Goal: Find contact information: Find contact information

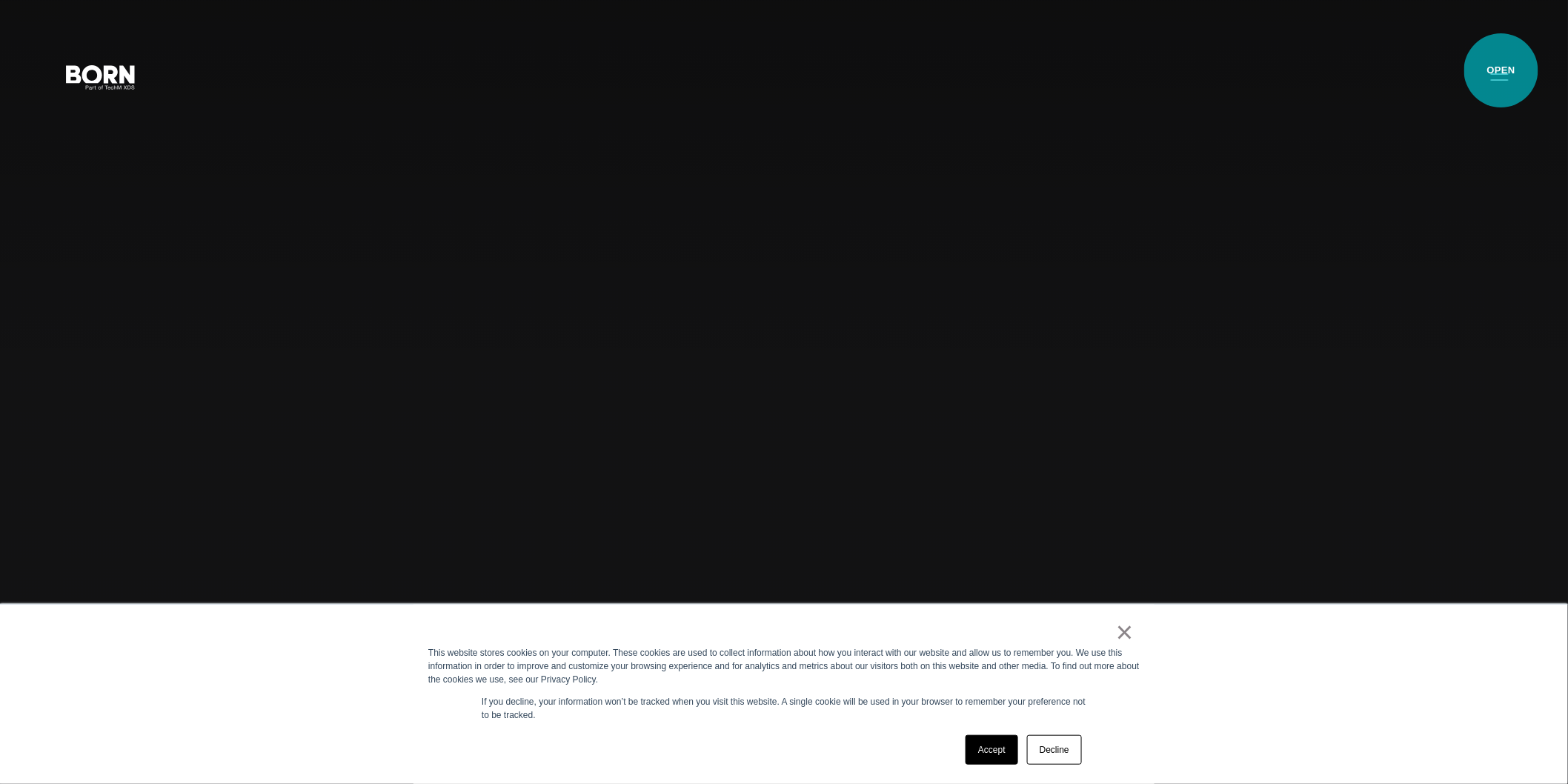
drag, startPoint x: 1501, startPoint y: 70, endPoint x: 1501, endPoint y: 79, distance: 9.0
click at [1501, 71] on button "Primary Menu" at bounding box center [1500, 76] width 35 height 31
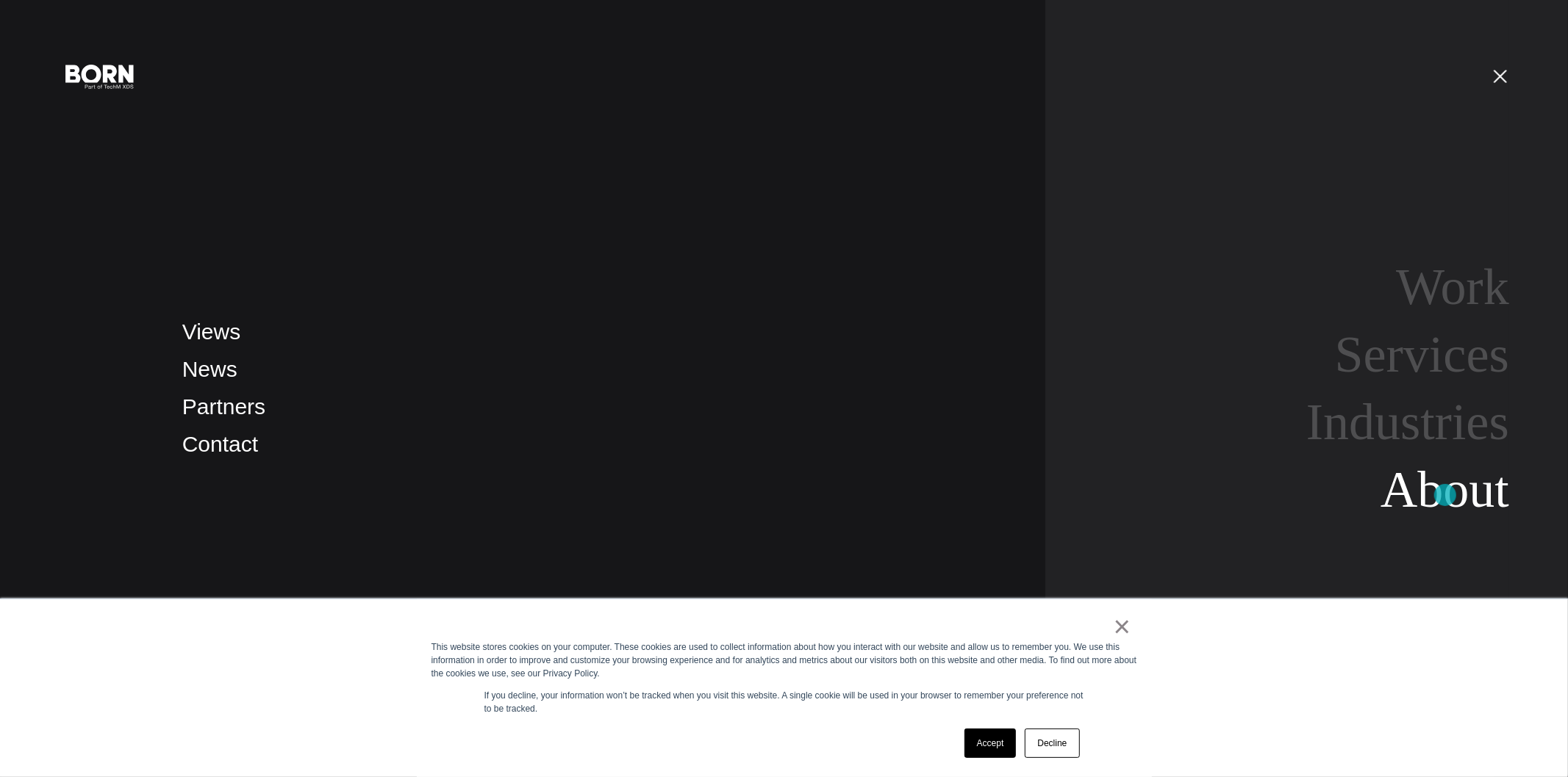
drag, startPoint x: 1445, startPoint y: 495, endPoint x: 1434, endPoint y: 488, distance: 13.0
click at [1445, 496] on link "About" at bounding box center [1444, 490] width 129 height 56
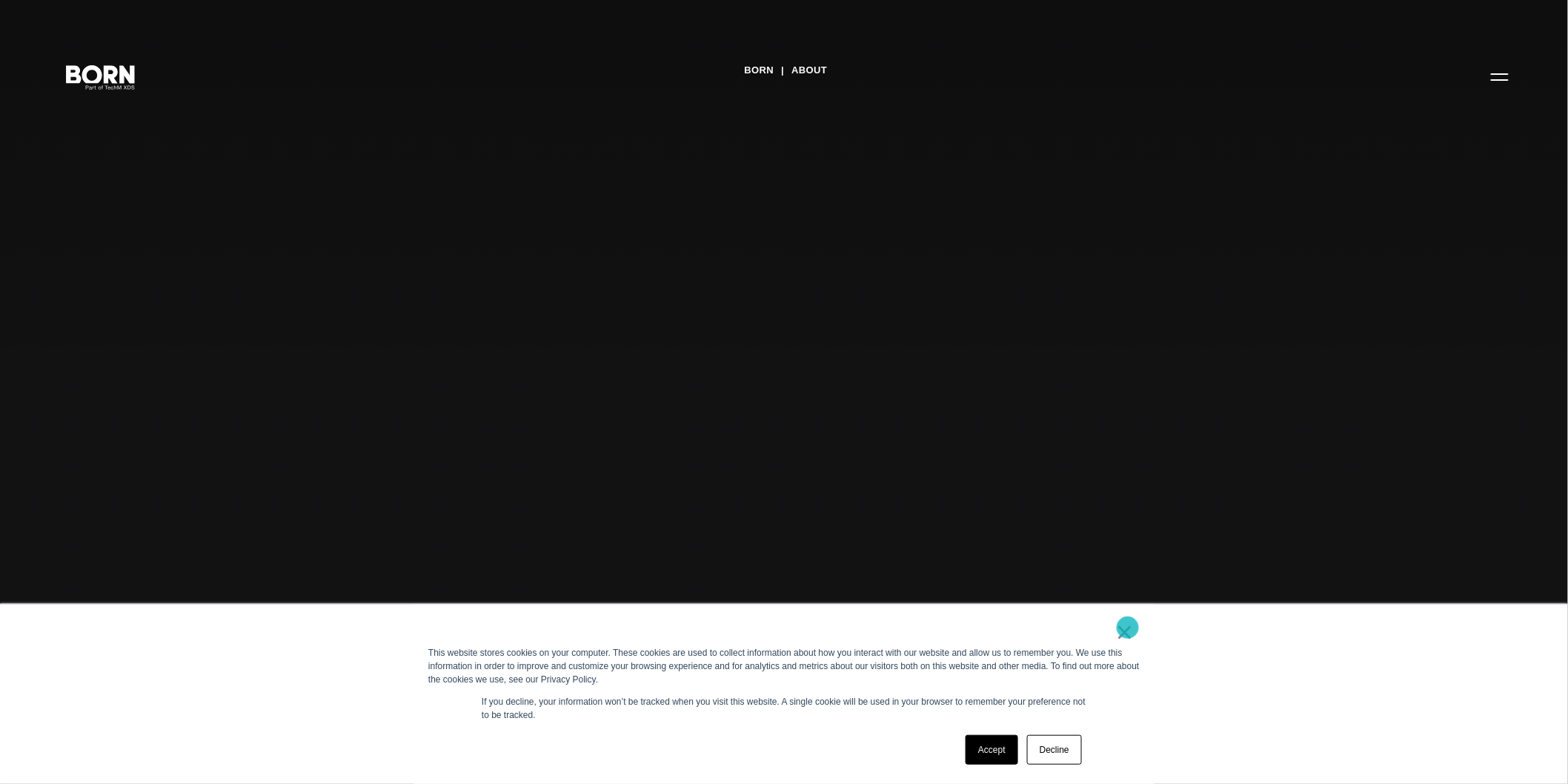
click at [1128, 628] on link "×" at bounding box center [1124, 633] width 18 height 14
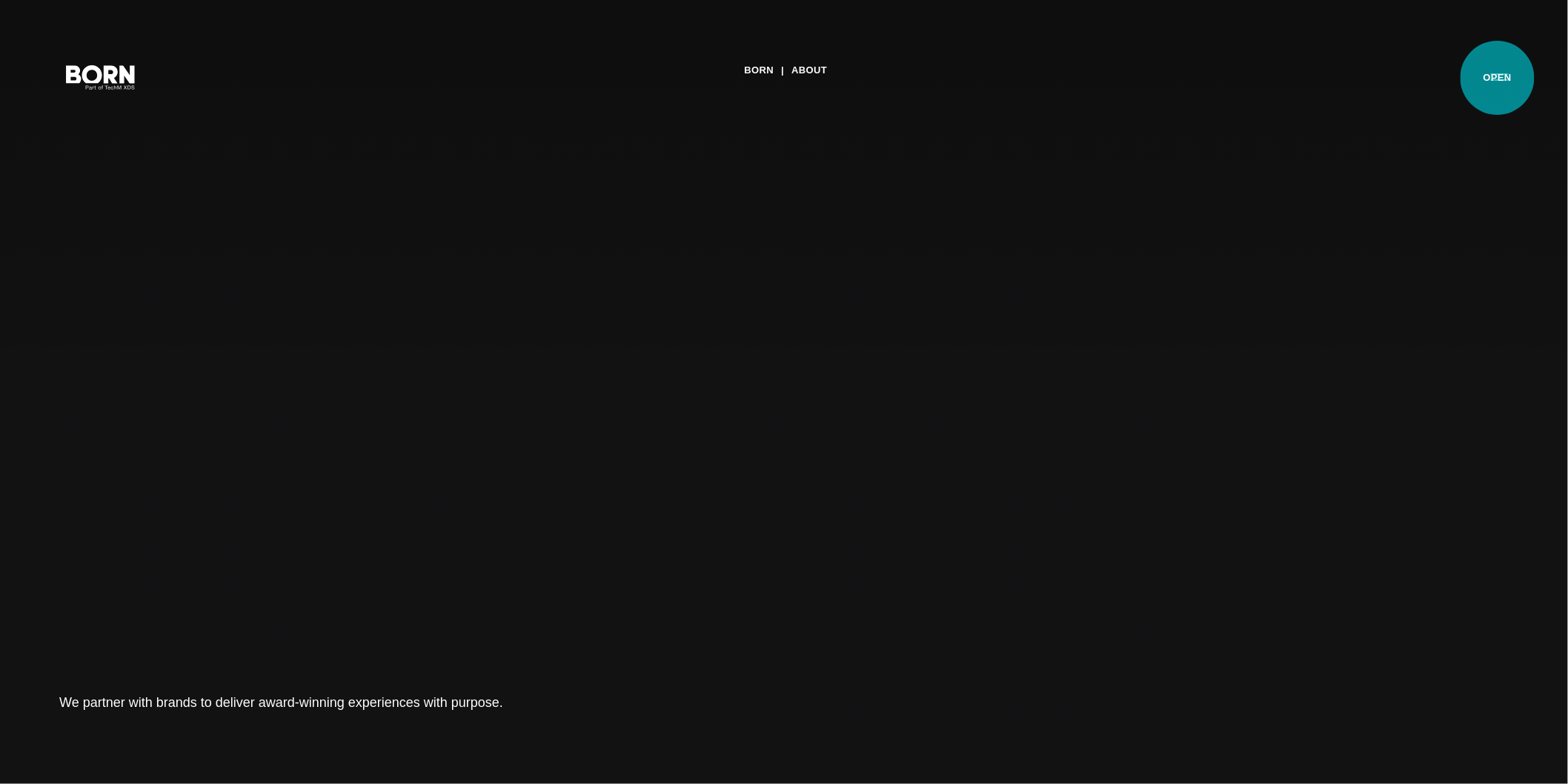
click at [1500, 77] on button "Primary Menu" at bounding box center [1500, 76] width 35 height 31
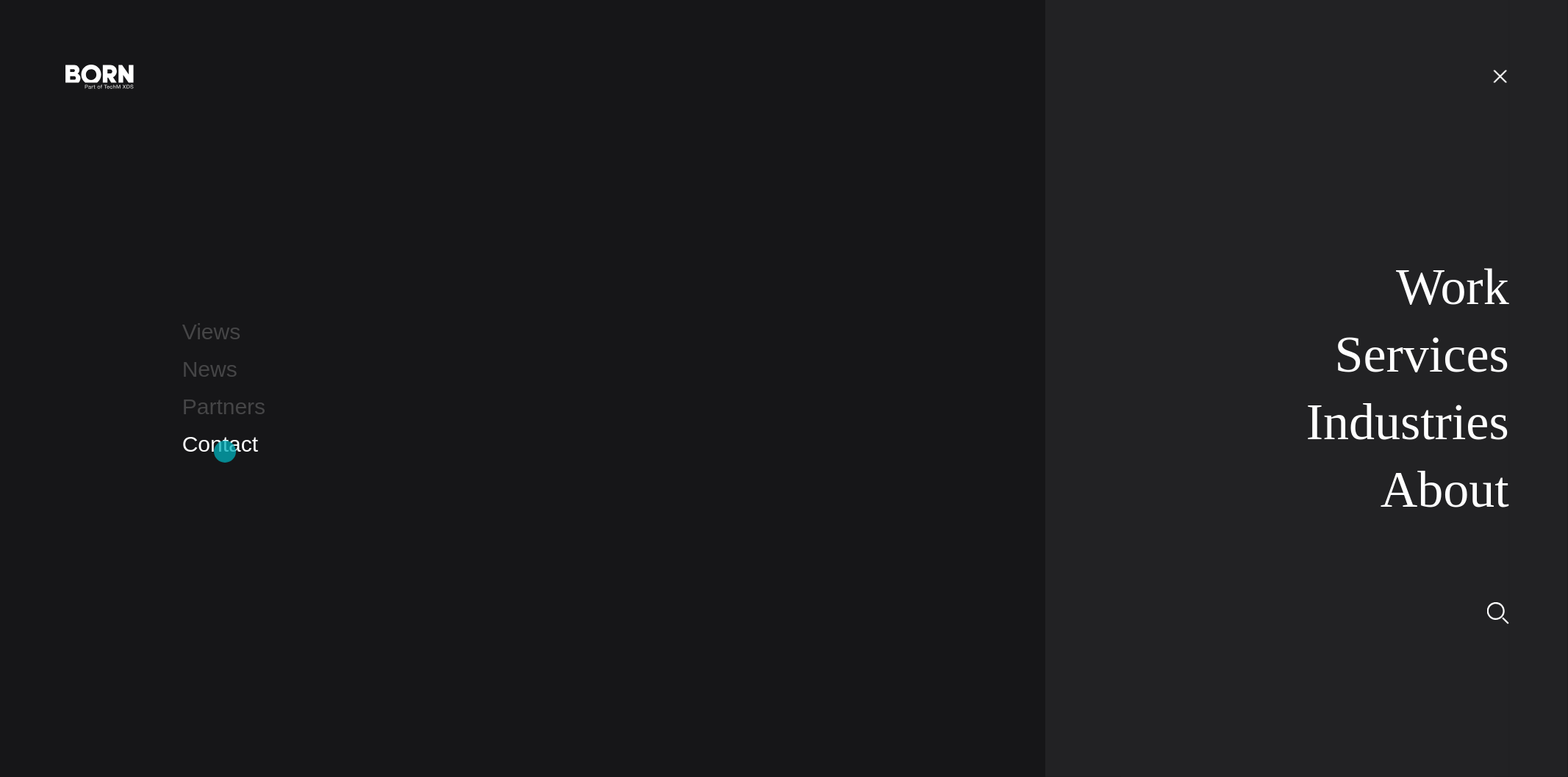
drag, startPoint x: 225, startPoint y: 452, endPoint x: 233, endPoint y: 452, distance: 8.0
click at [226, 452] on link "Contact" at bounding box center [220, 443] width 75 height 24
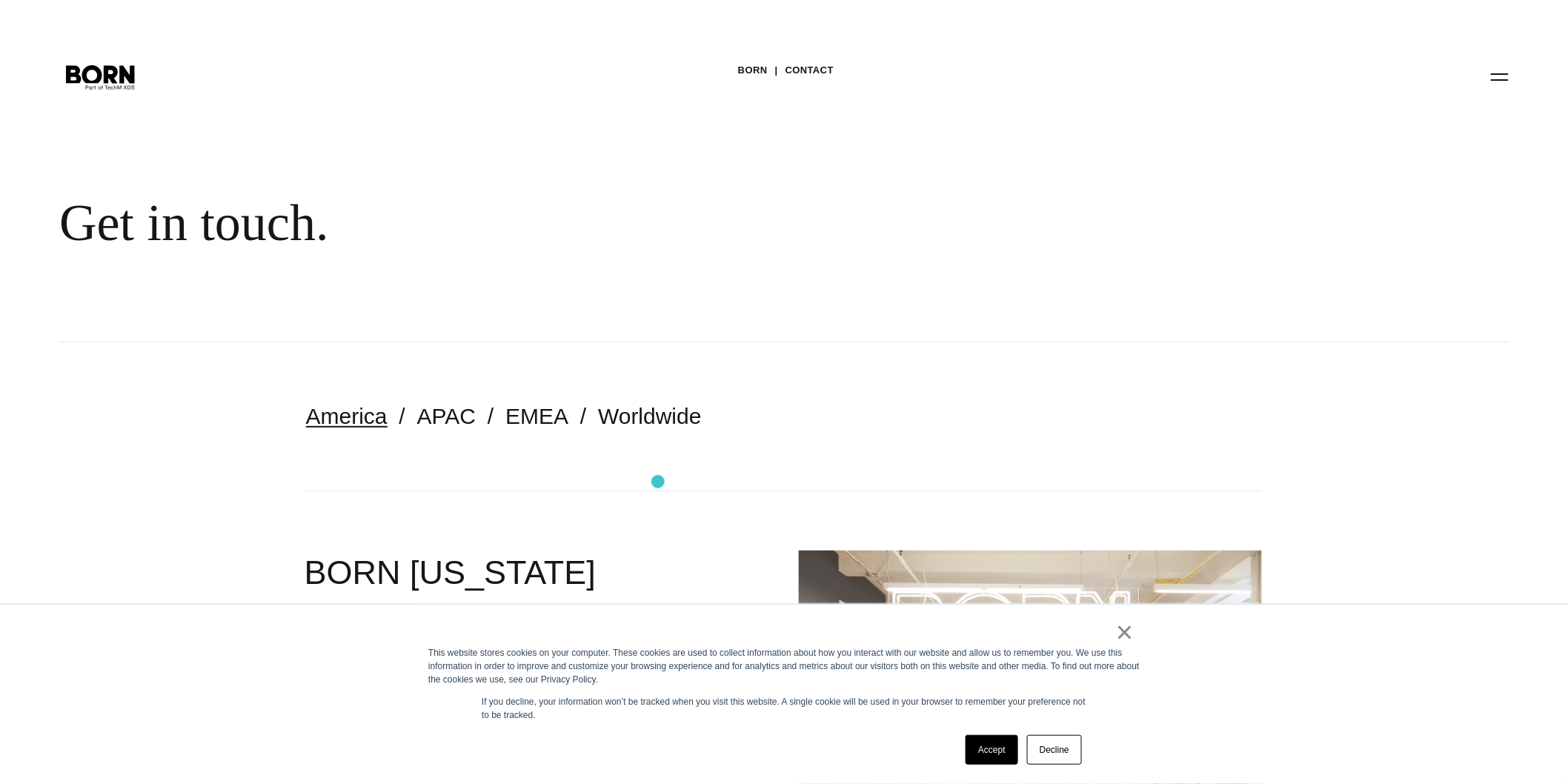
scroll to position [494, 0]
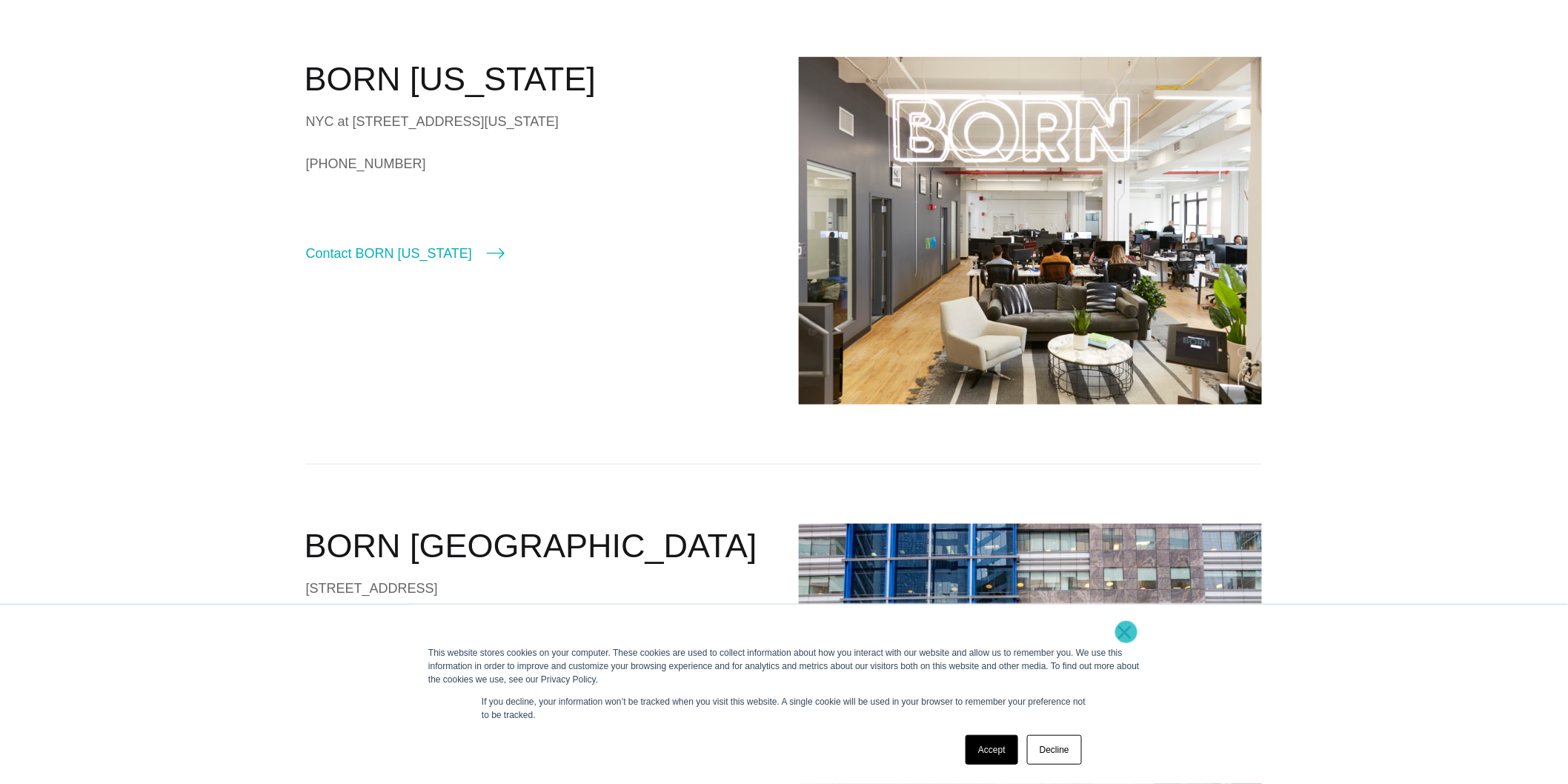
click at [1126, 633] on link "×" at bounding box center [1124, 633] width 18 height 14
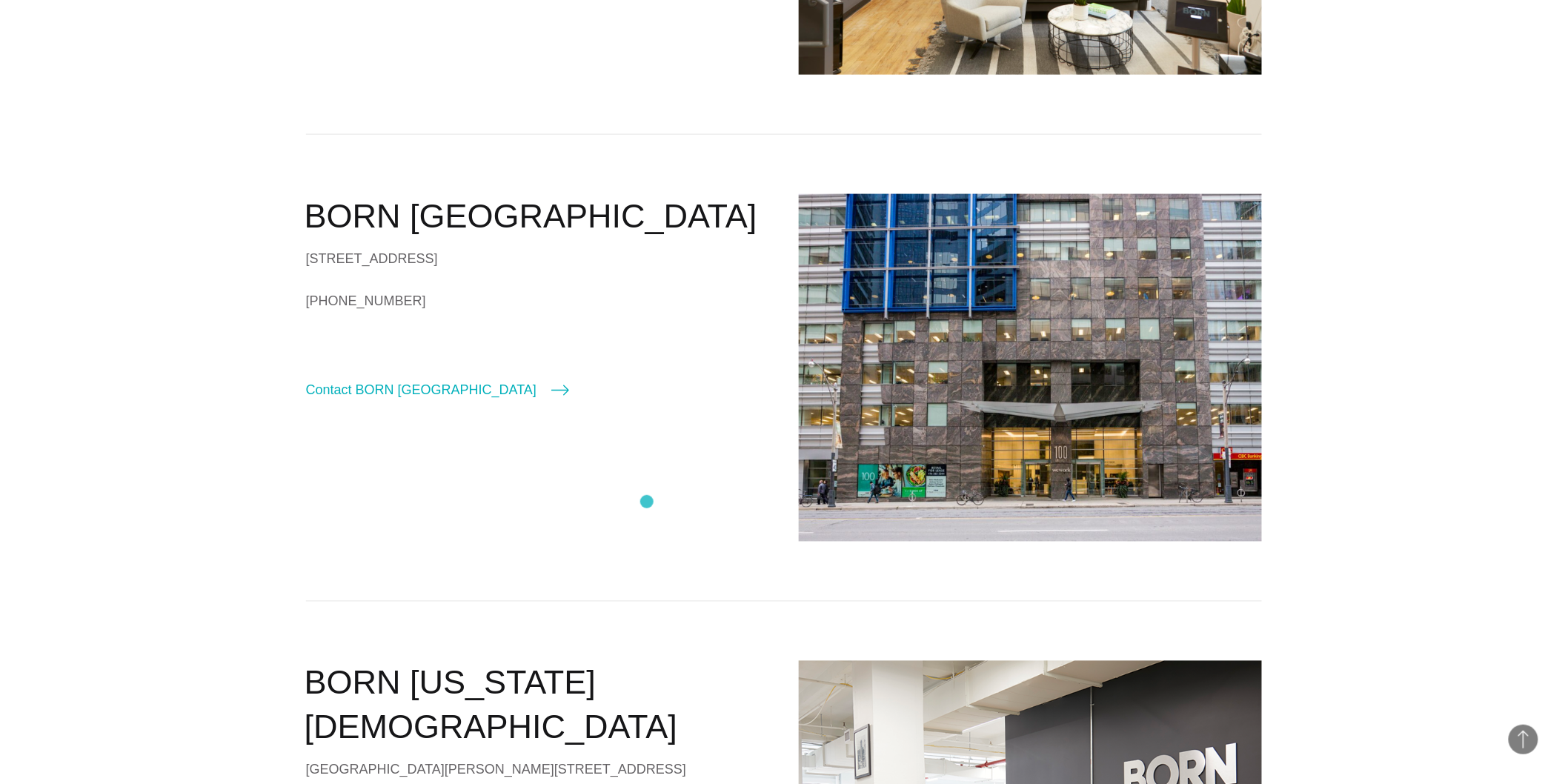
scroll to position [1070, 0]
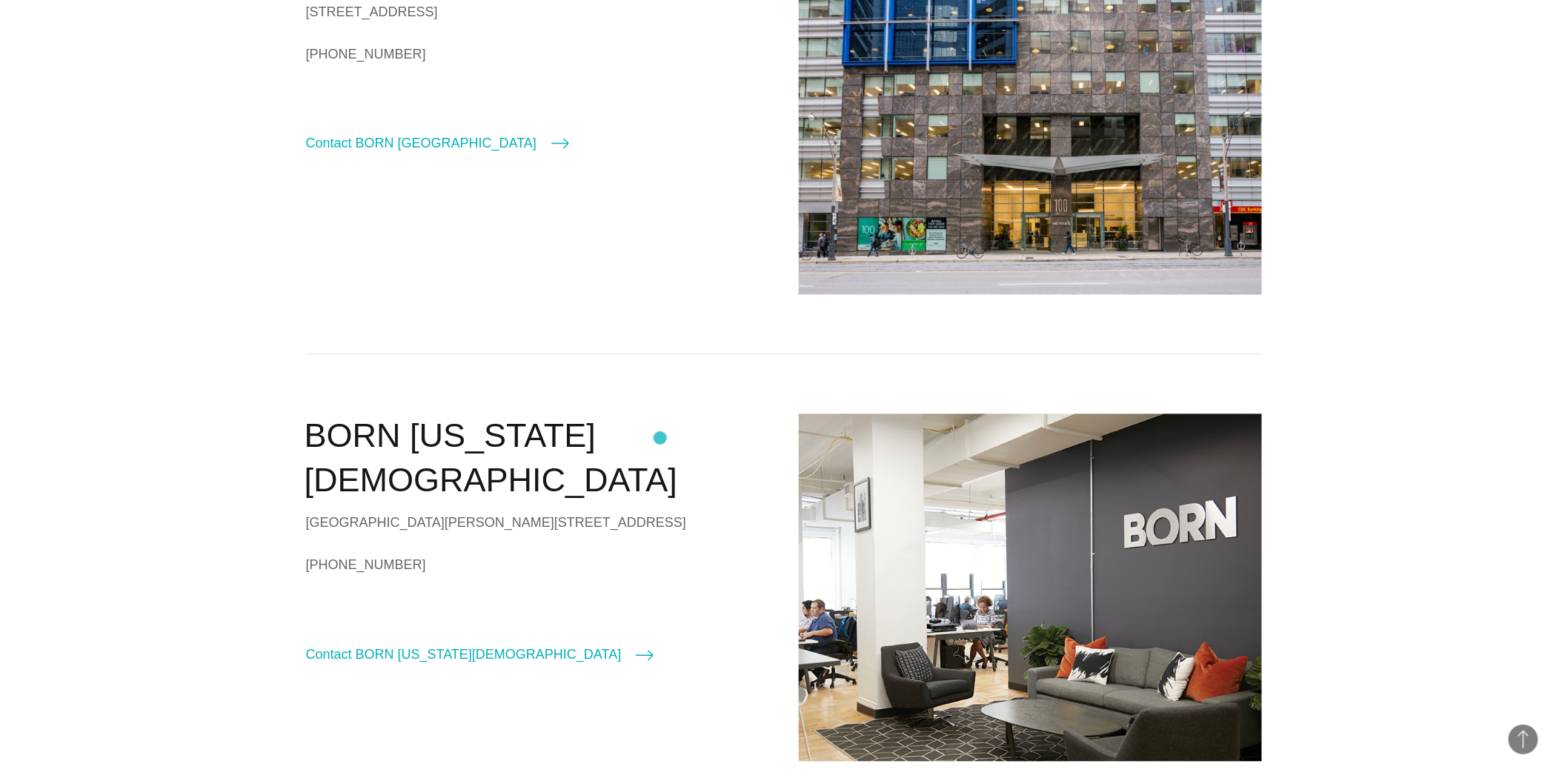
drag, startPoint x: 685, startPoint y: 429, endPoint x: 692, endPoint y: 433, distance: 8.1
click at [688, 429] on h2 "BORN New Jersey" at bounding box center [537, 459] width 464 height 90
click at [677, 438] on h2 "BORN New Jersey" at bounding box center [537, 459] width 464 height 90
click at [676, 438] on h2 "BORN New Jersey" at bounding box center [537, 459] width 464 height 90
click at [675, 441] on h2 "BORN New Jersey" at bounding box center [537, 459] width 464 height 90
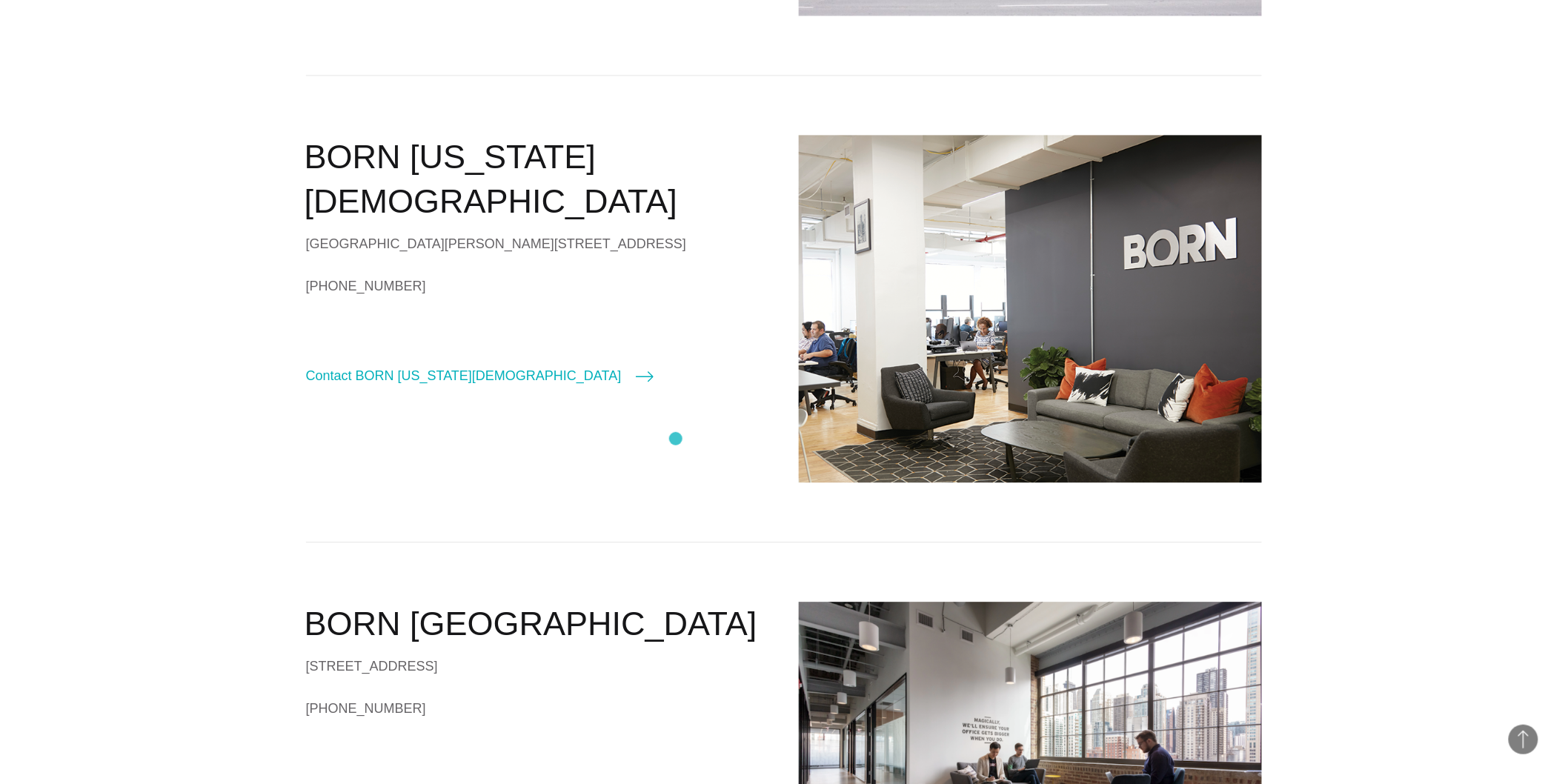
scroll to position [1647, 0]
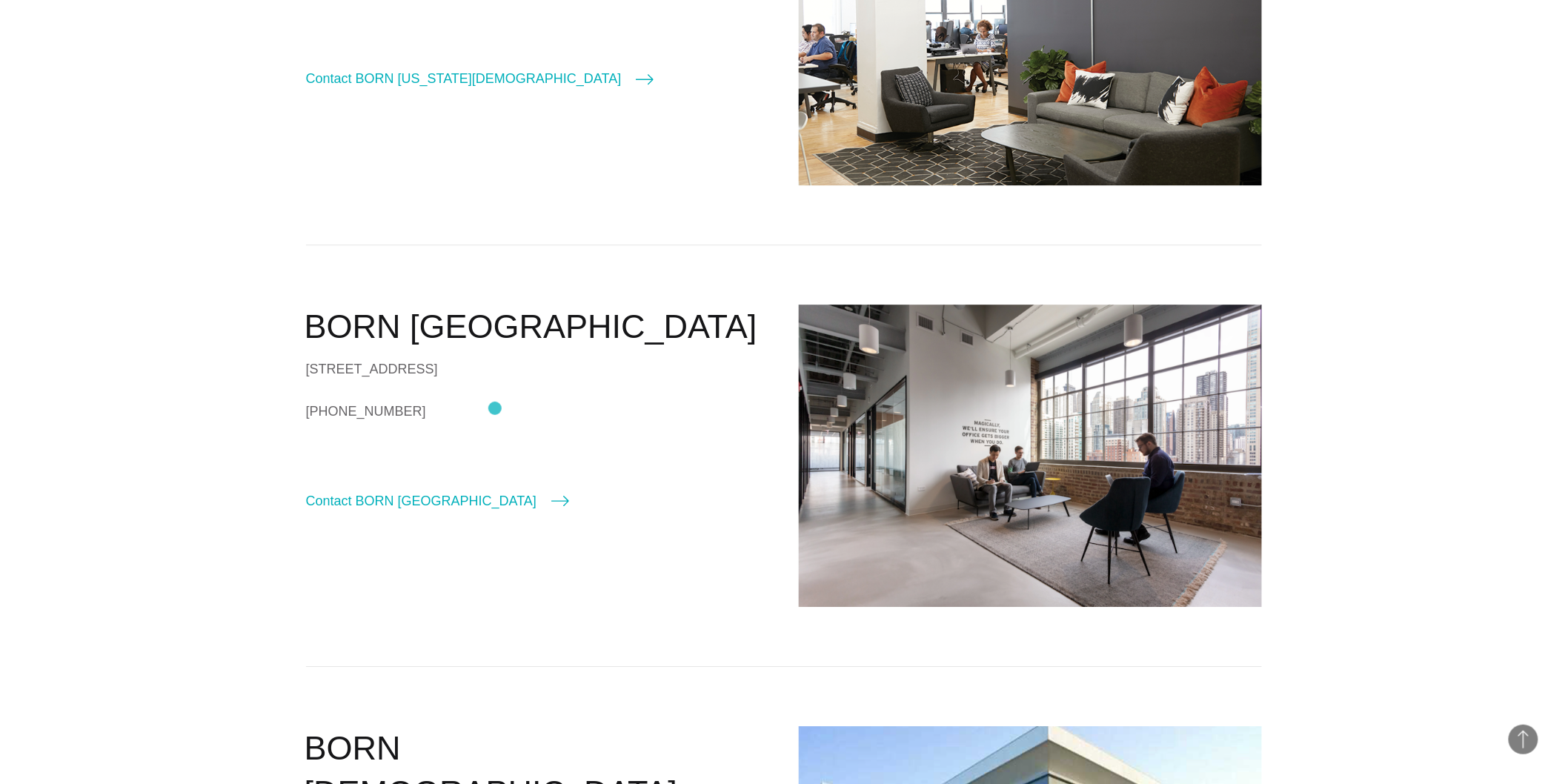
click at [495, 381] on div "620 N LaSalle Drive, Suite 805 Chicago, IL 60654" at bounding box center [538, 369] width 463 height 22
drag, startPoint x: 495, startPoint y: 406, endPoint x: 511, endPoint y: 410, distance: 16.5
click at [494, 381] on div "620 N LaSalle Drive, Suite 805 Chicago, IL 60654" at bounding box center [538, 369] width 463 height 22
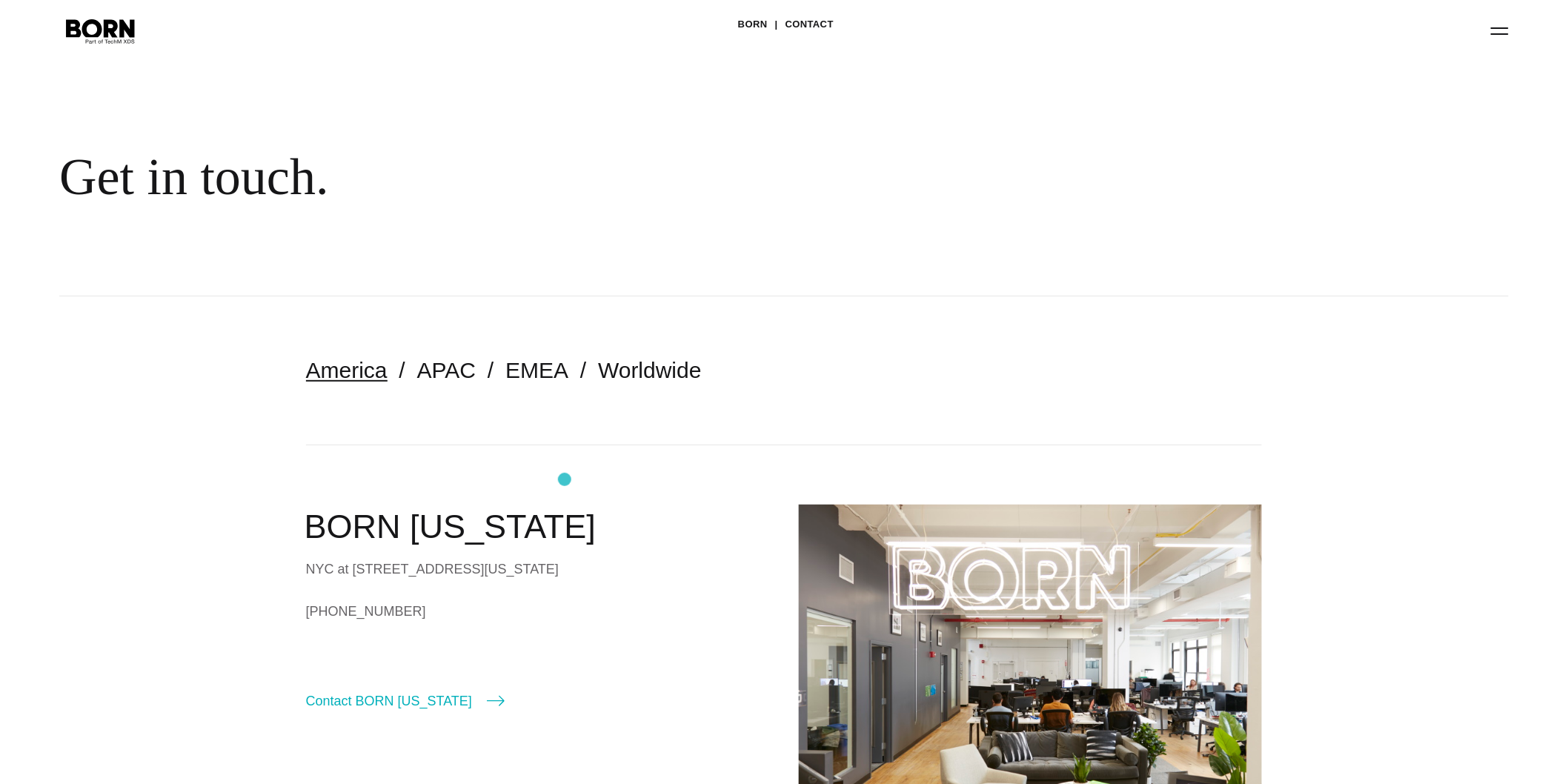
scroll to position [0, 0]
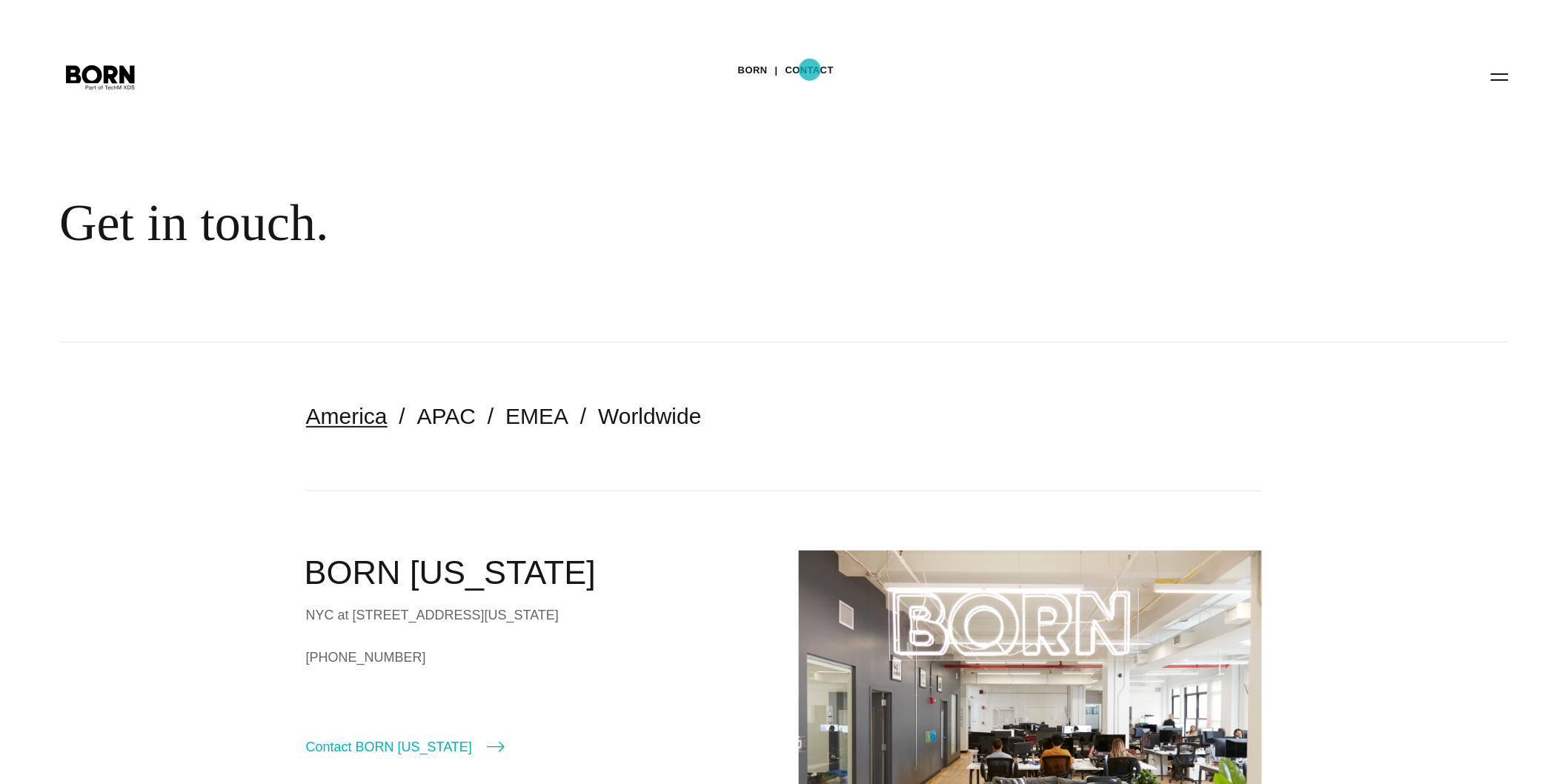
click at [810, 69] on link "Contact" at bounding box center [809, 70] width 48 height 22
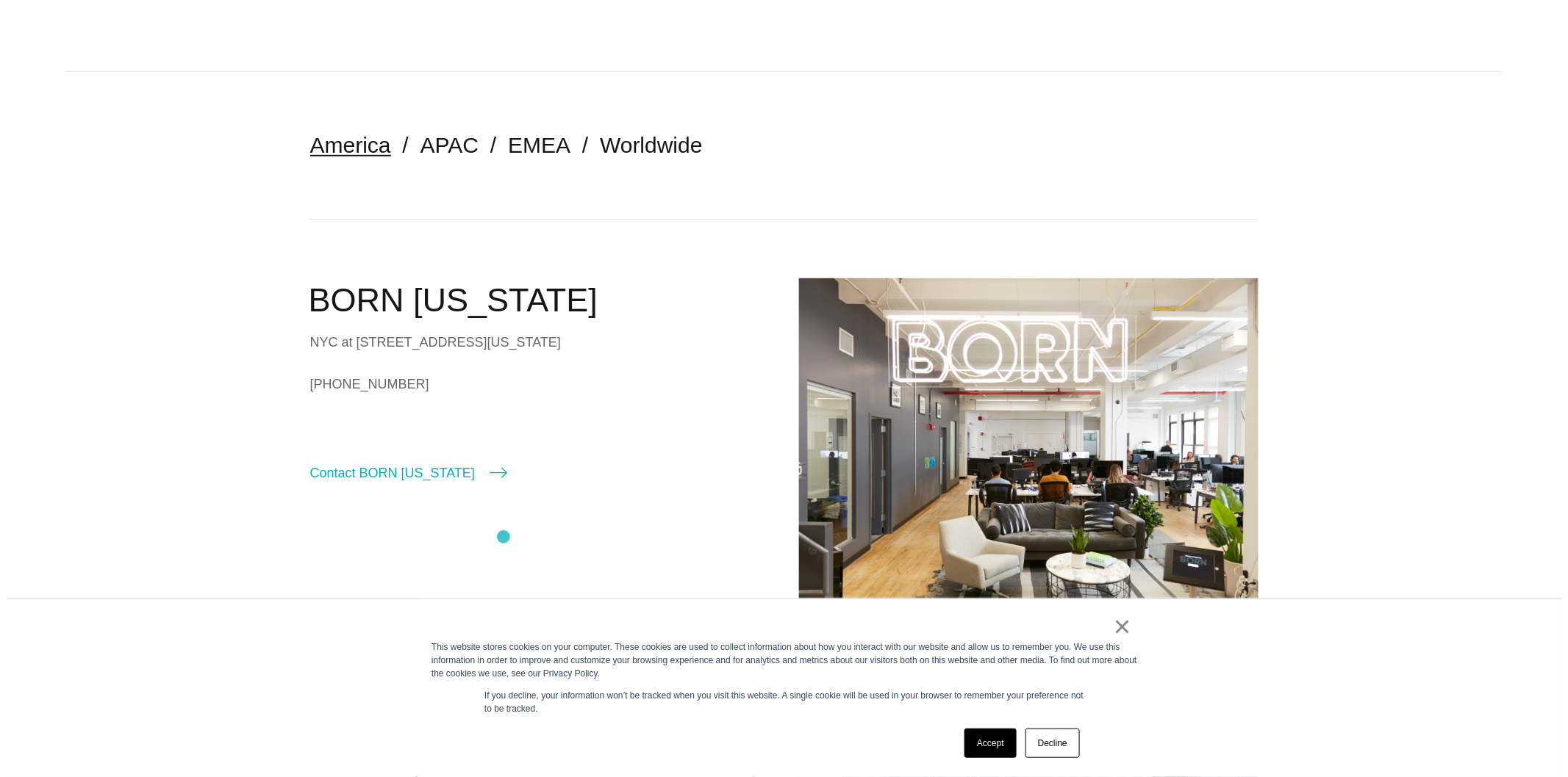
scroll to position [490, 0]
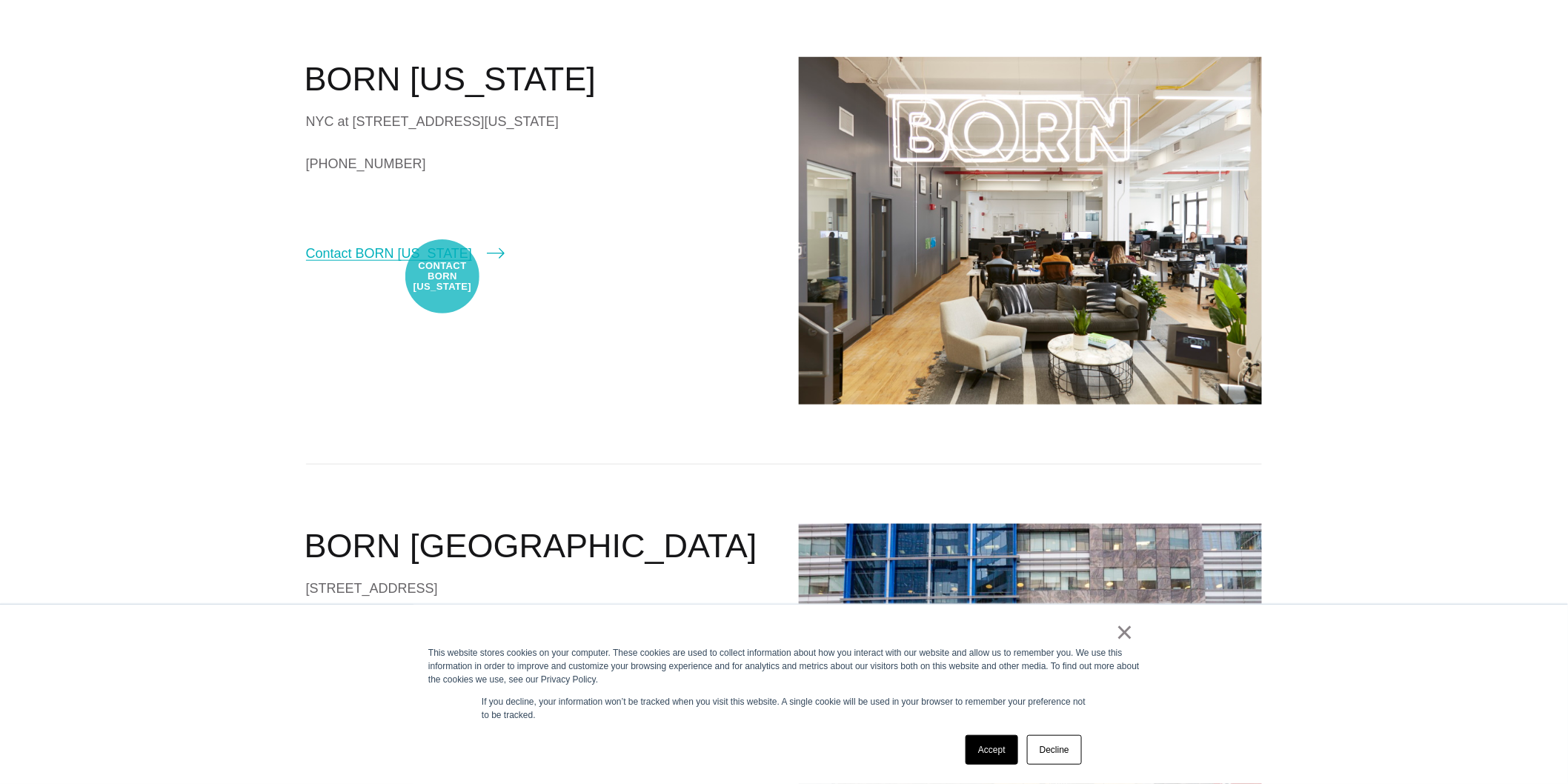
click at [442, 264] on link "Contact BORN New York" at bounding box center [405, 253] width 198 height 21
select select "********"
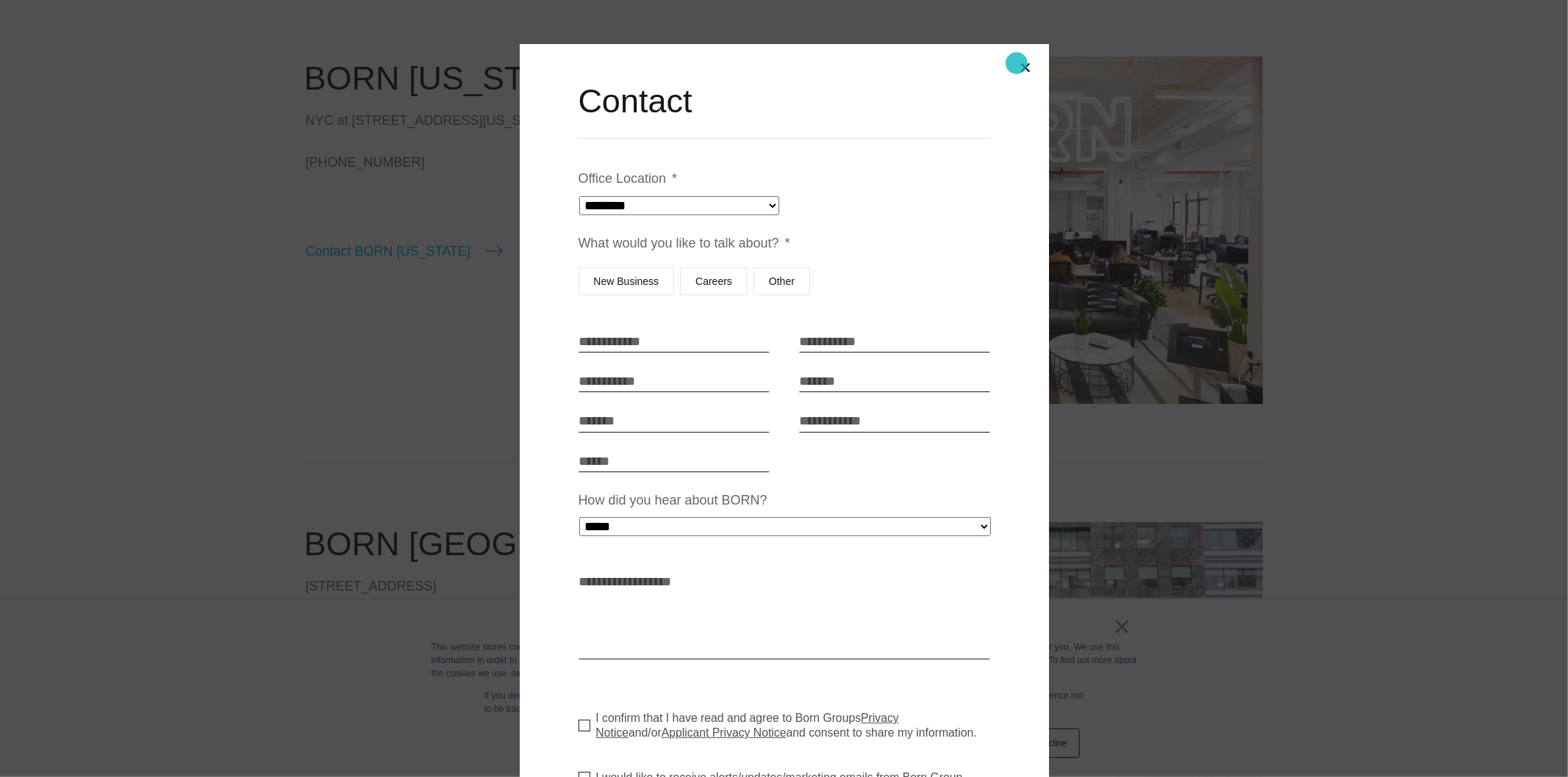
click at [1018, 63] on button "Close modal" at bounding box center [1025, 68] width 35 height 35
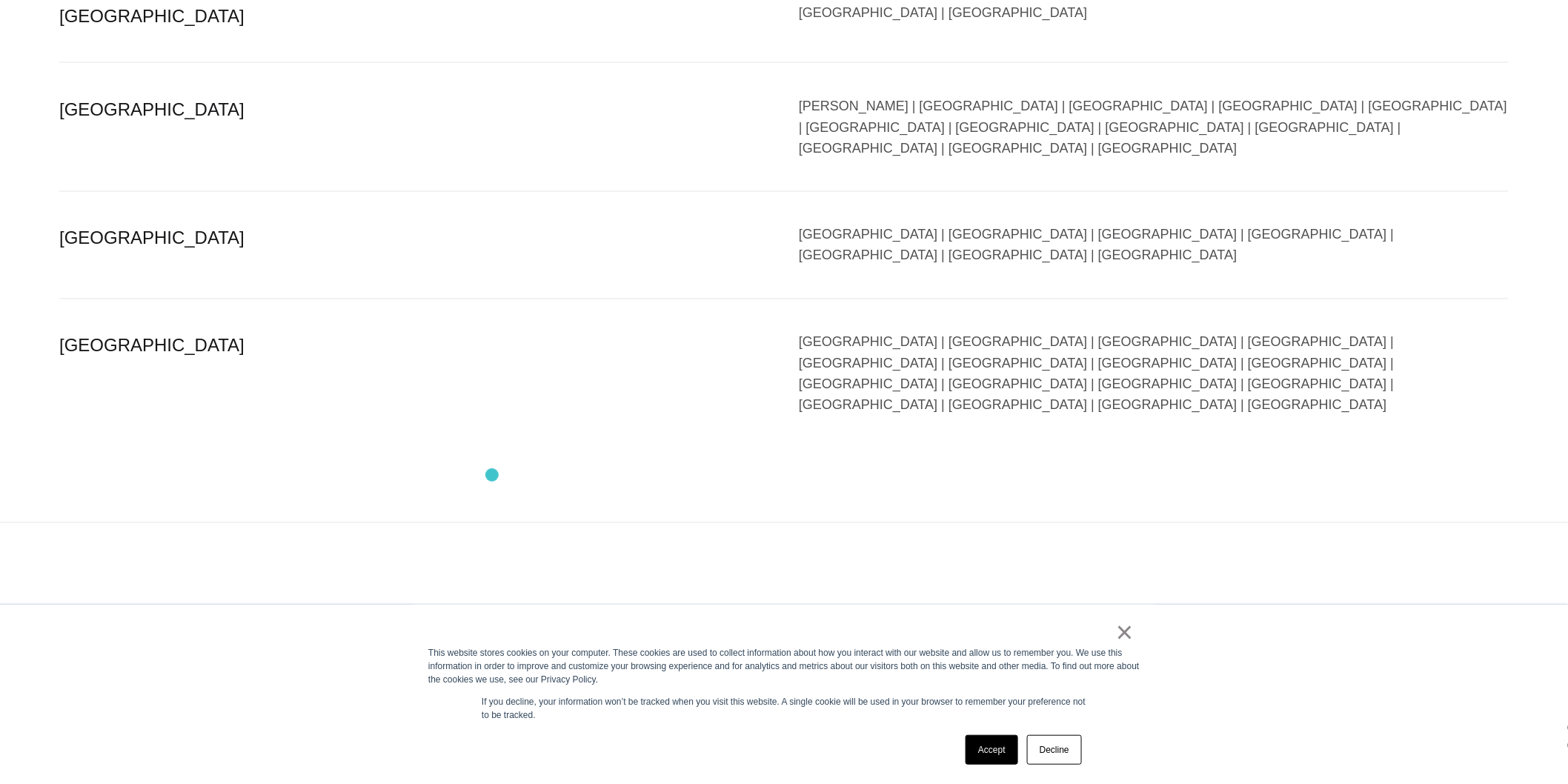
scroll to position [3768, 0]
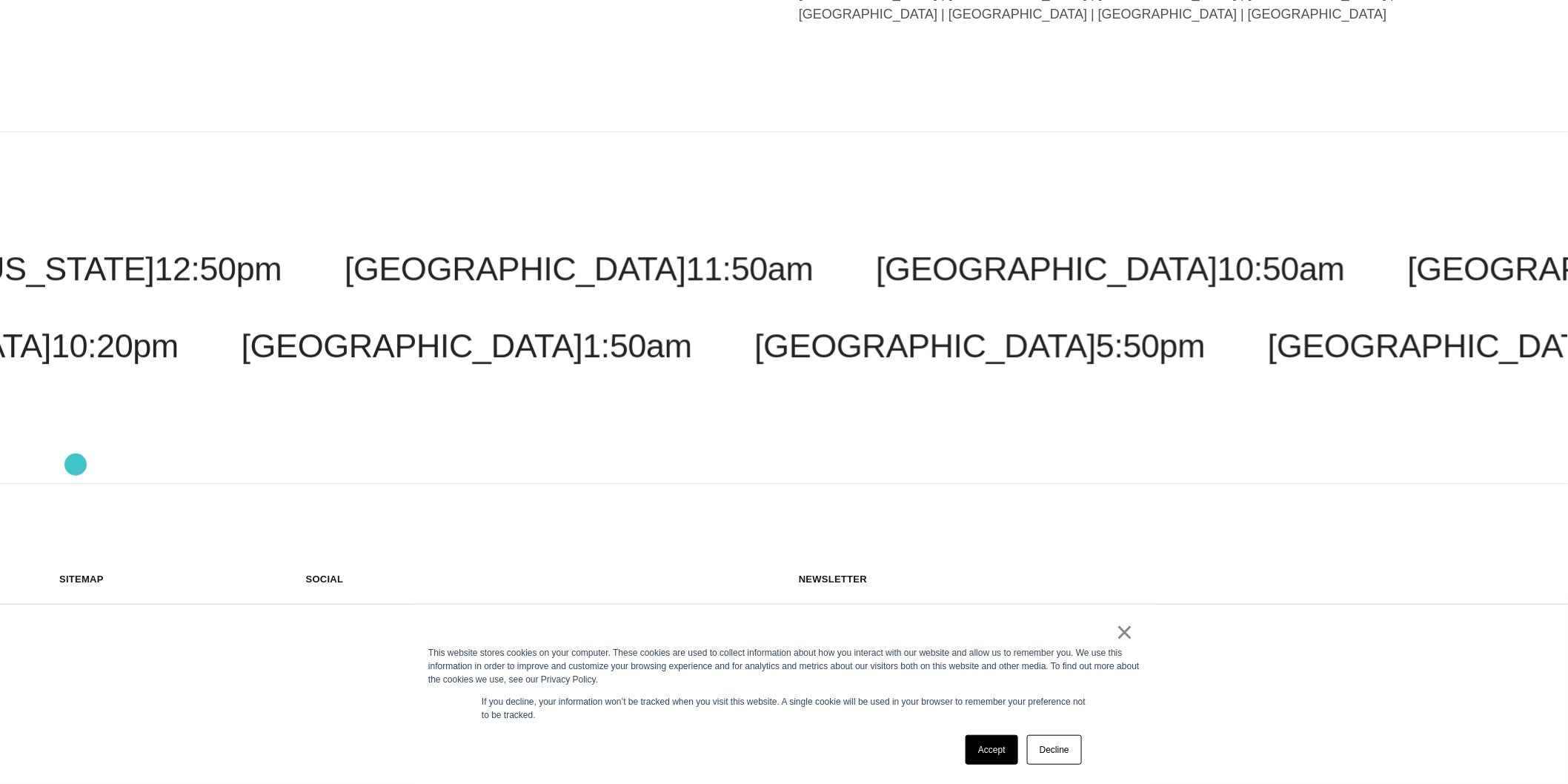
click at [75, 643] on link "Work" at bounding box center [80, 657] width 42 height 28
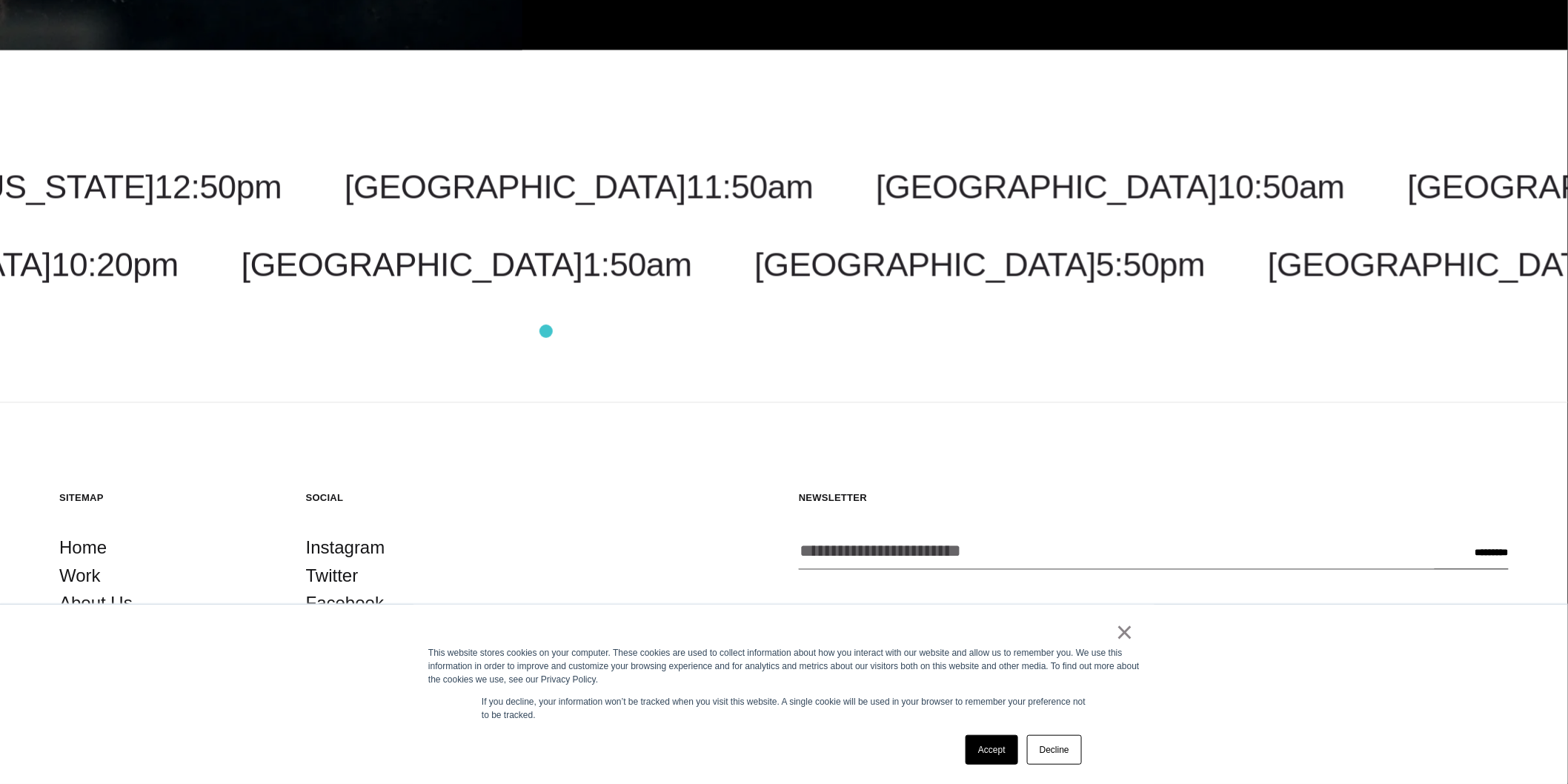
scroll to position [5782, 0]
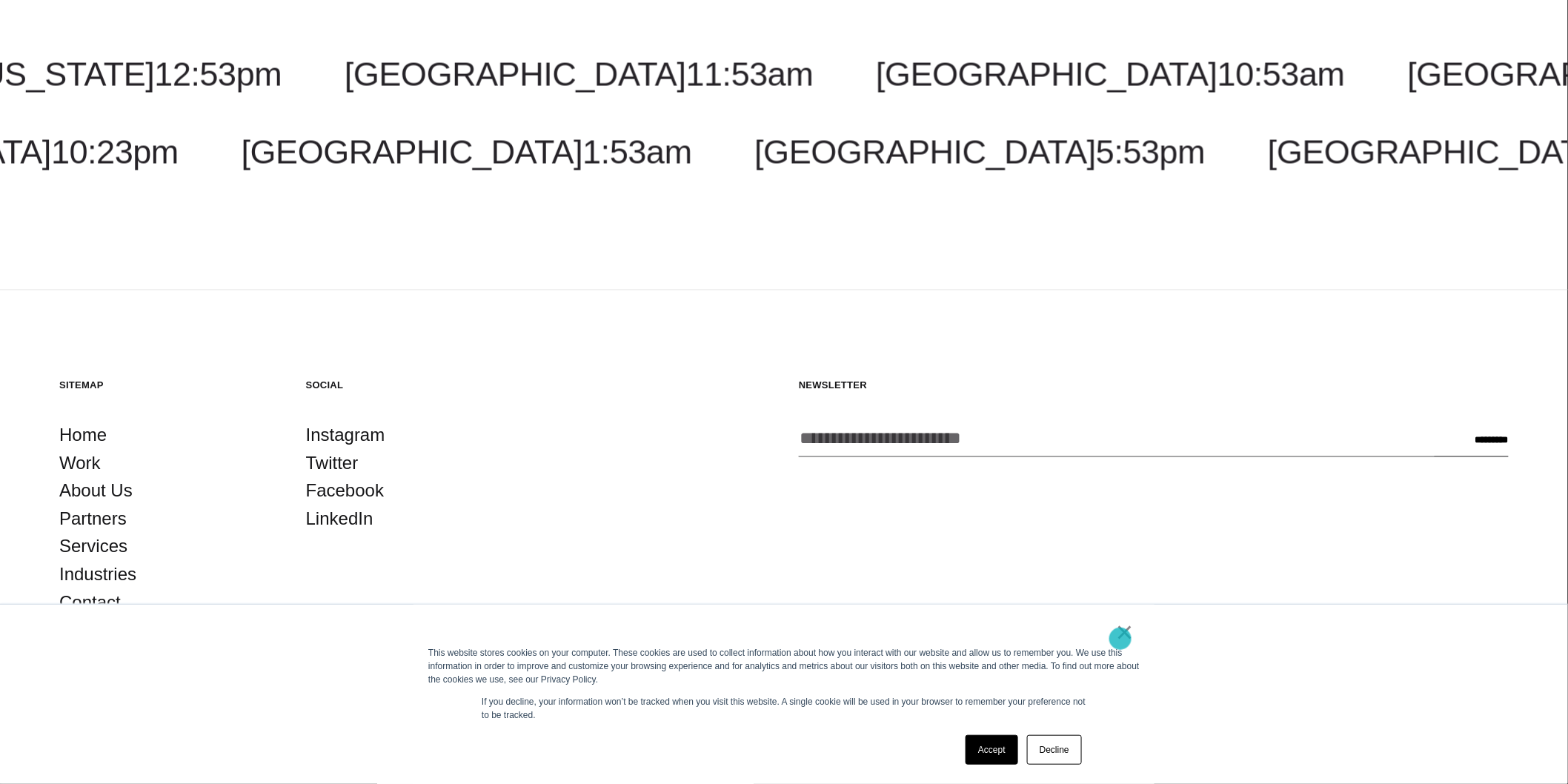
click at [1120, 639] on link "×" at bounding box center [1124, 633] width 18 height 14
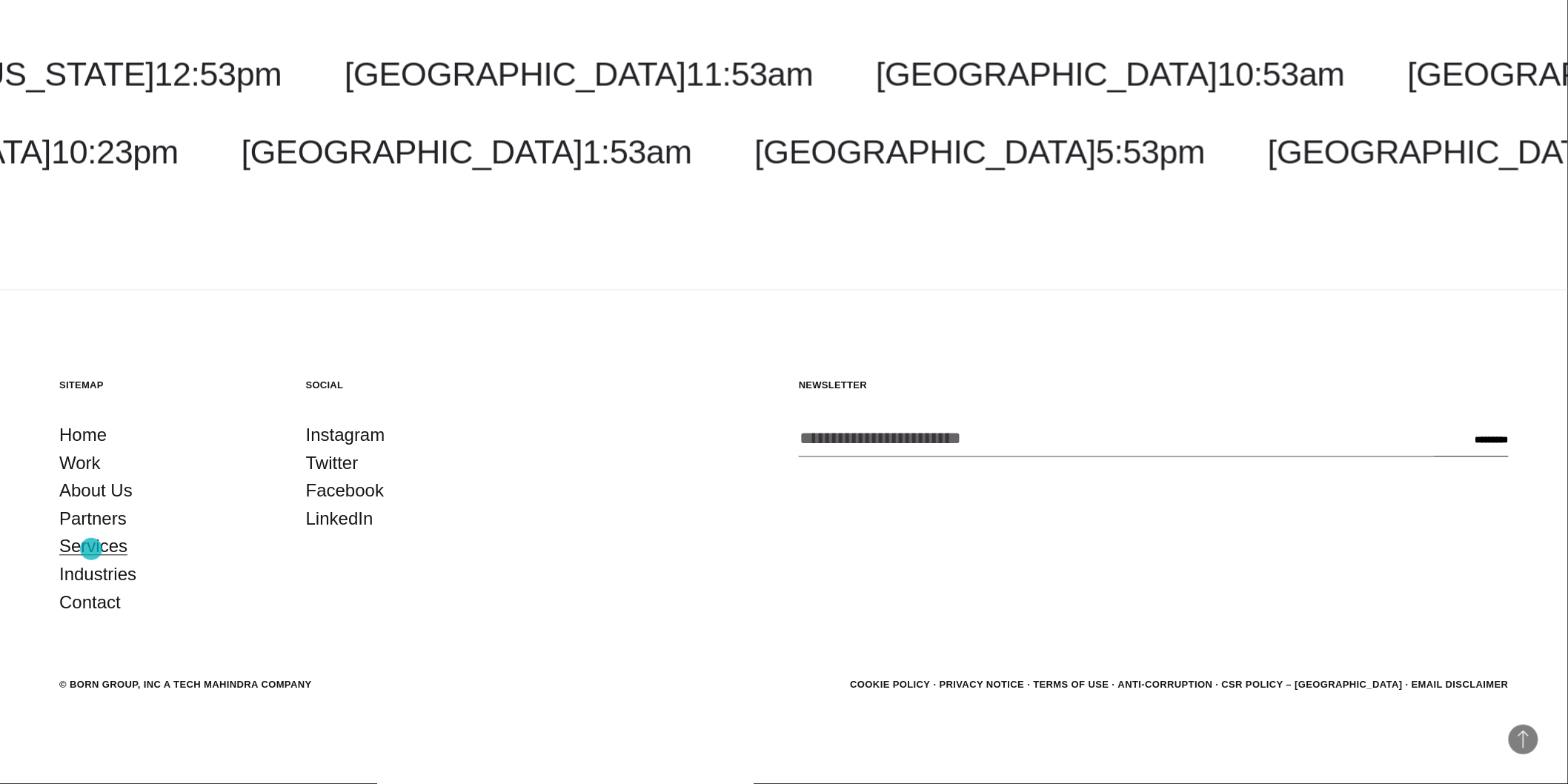
click at [91, 550] on link "Services" at bounding box center [94, 547] width 68 height 28
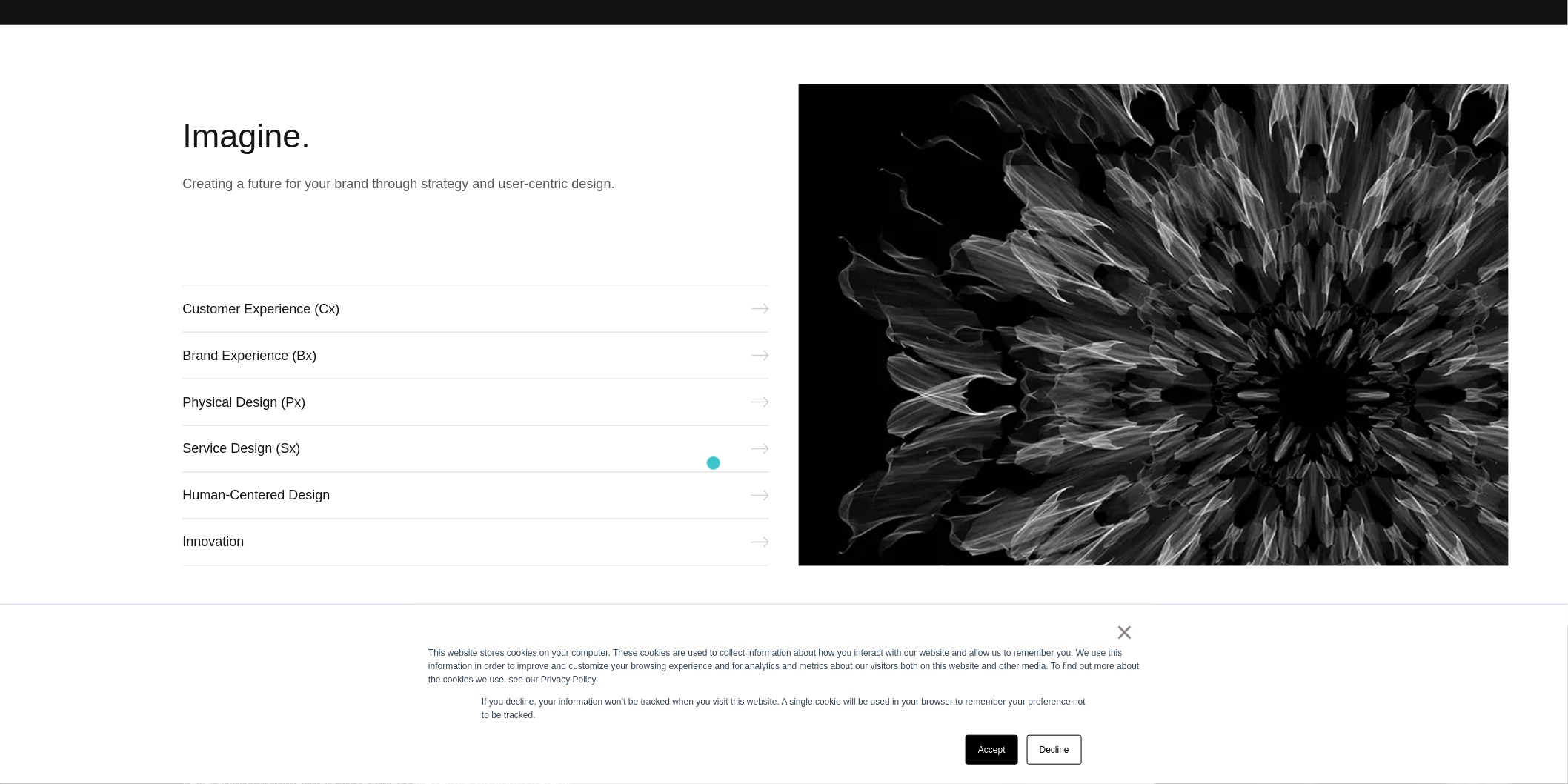
scroll to position [1070, 0]
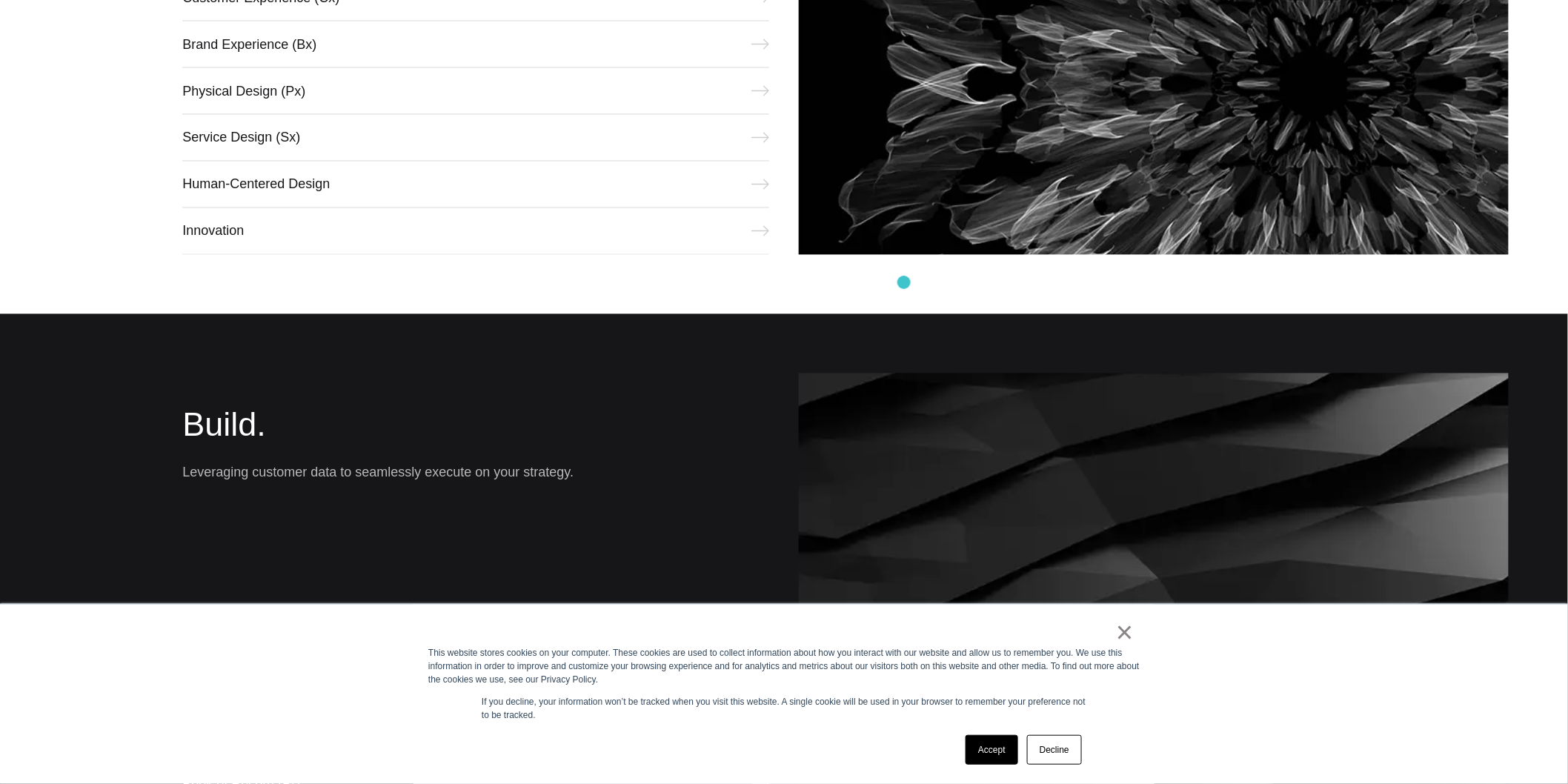
click at [904, 282] on div "Imagine. Creating a future for your brand through strategy and user-centric des…" at bounding box center [784, 14] width 1568 height 600
click at [903, 282] on div "Imagine. Creating a future for your brand through strategy and user-centric des…" at bounding box center [784, 14] width 1568 height 600
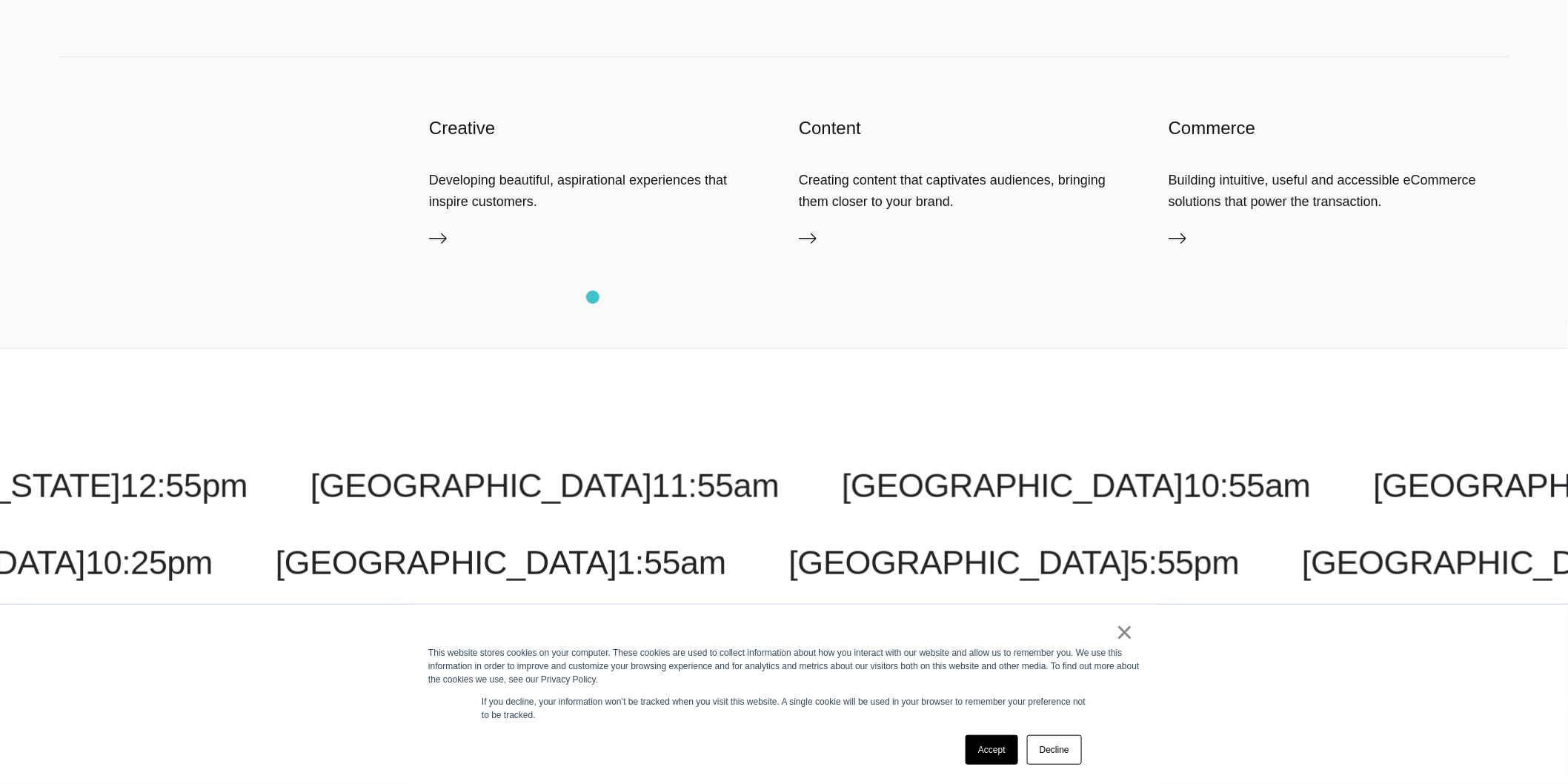
scroll to position [2553, 0]
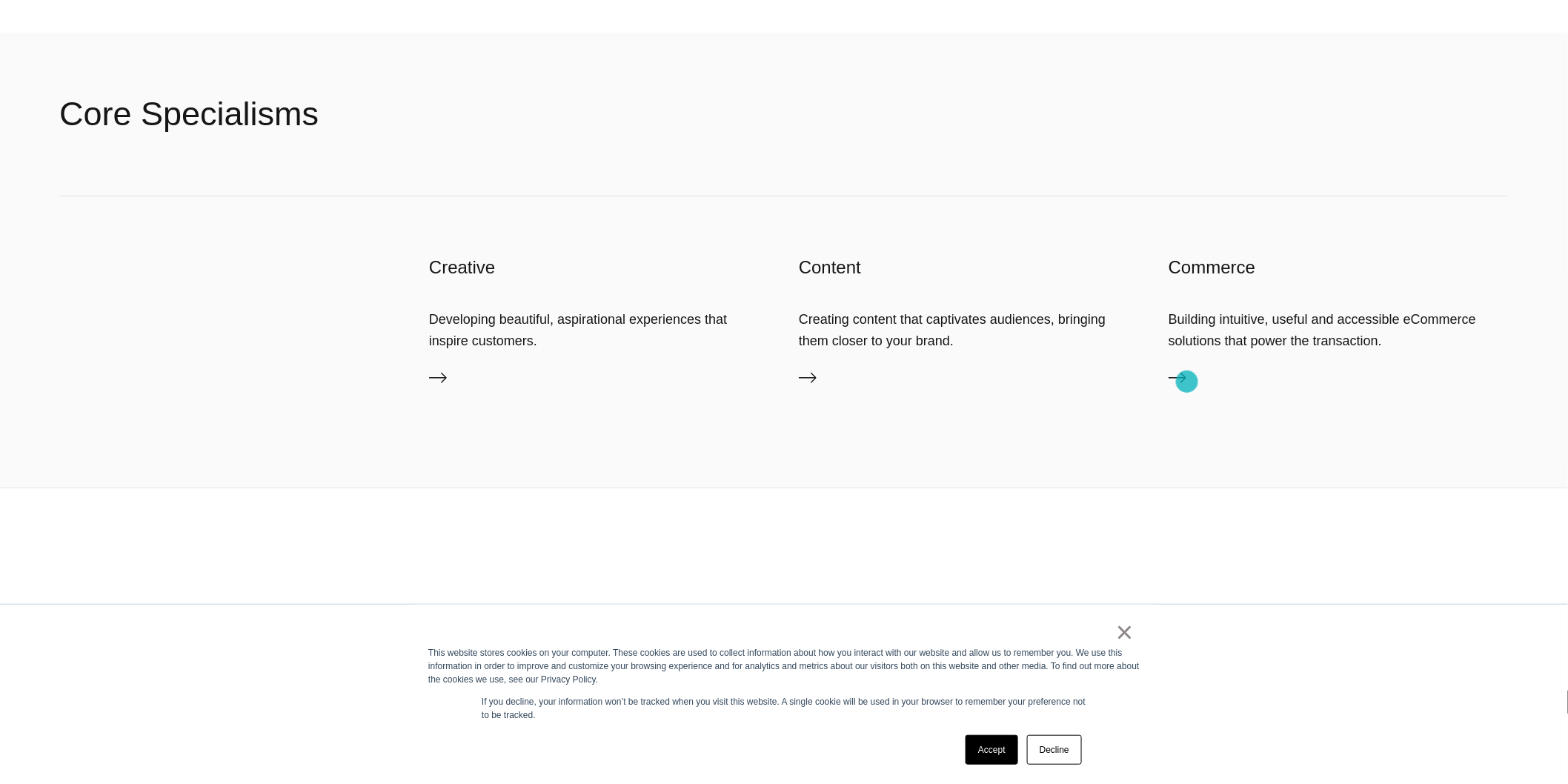
click at [1186, 382] on link "Content" at bounding box center [1338, 381] width 341 height 23
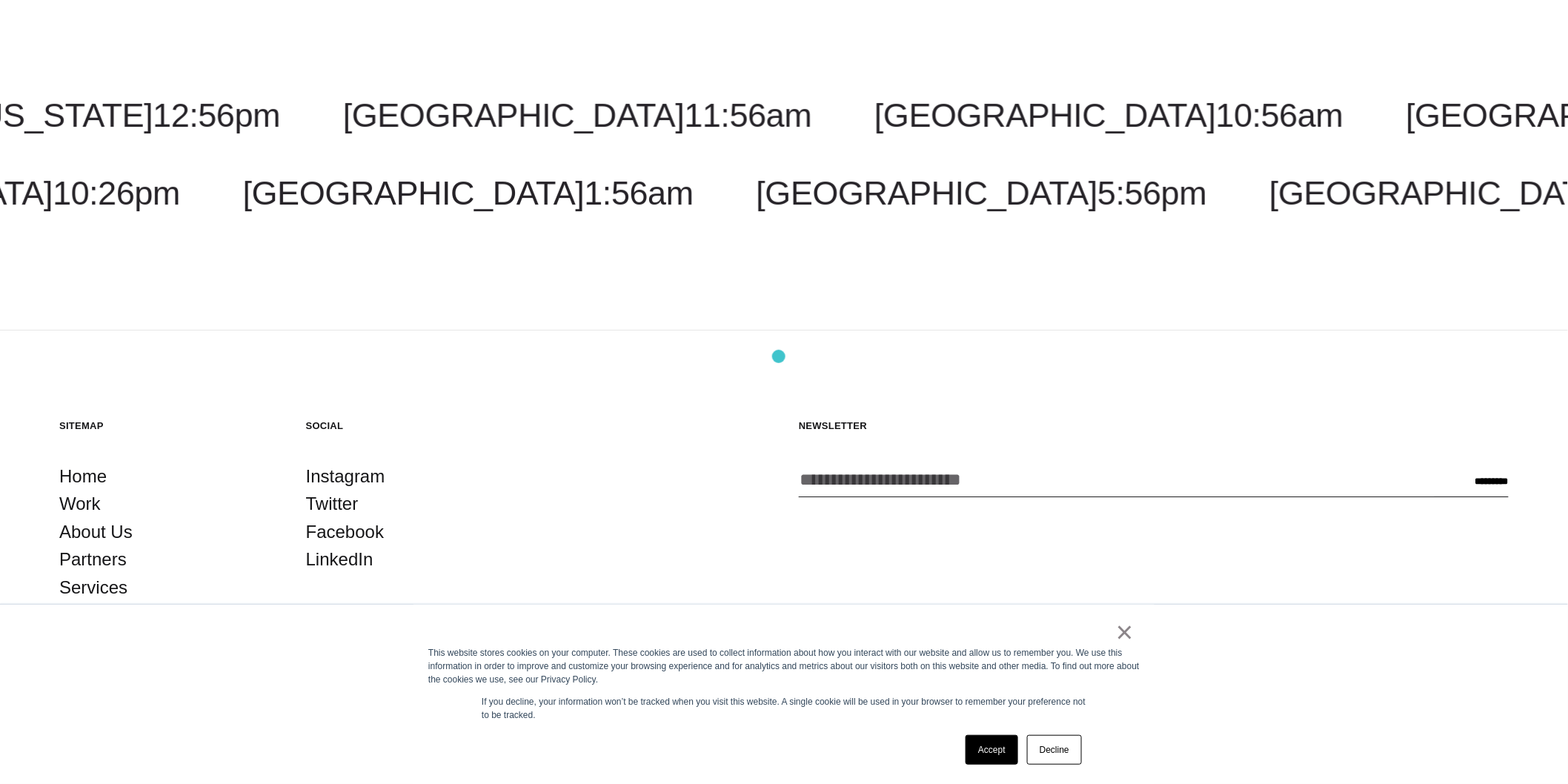
scroll to position [2015, 0]
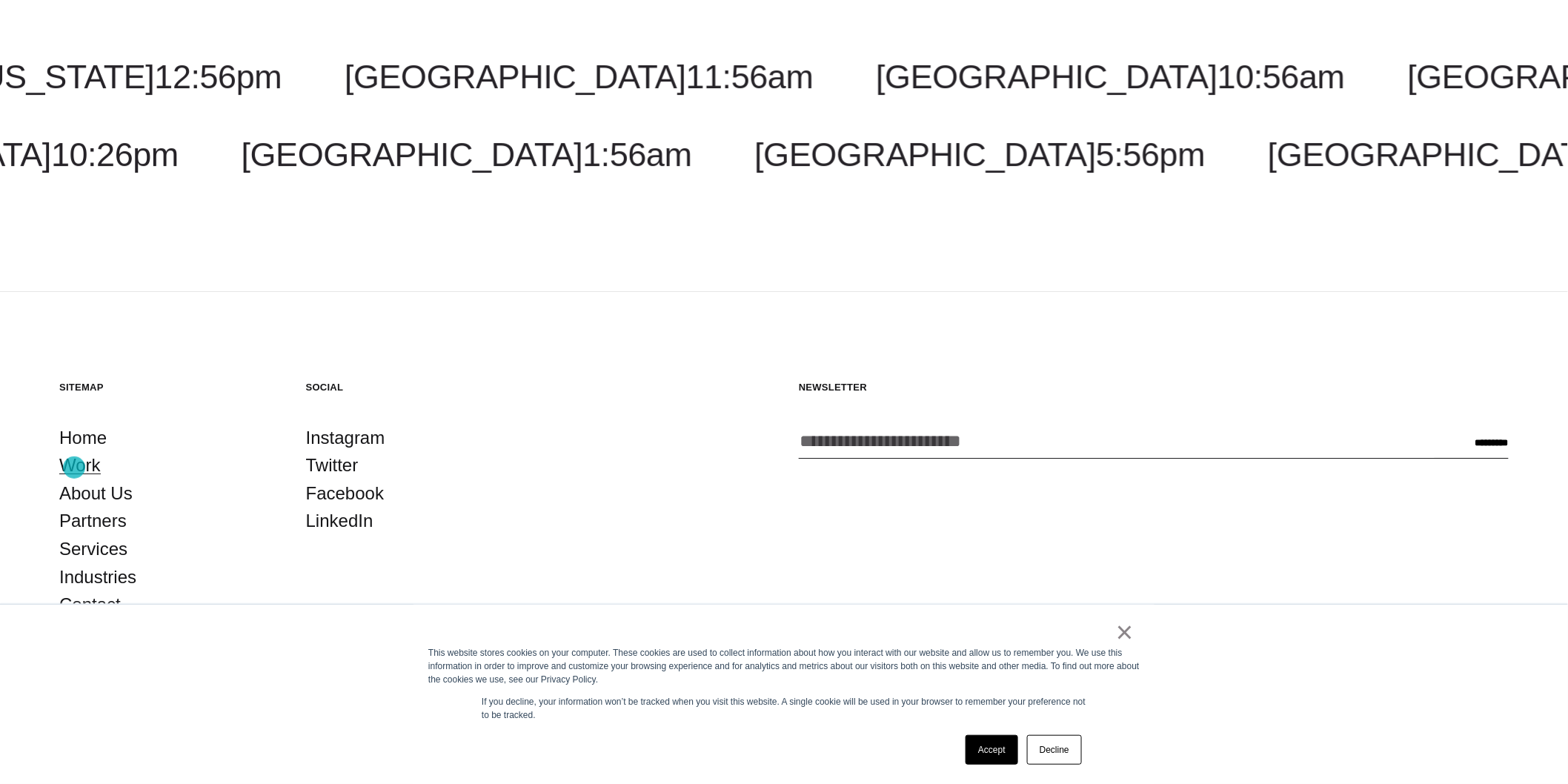
click at [74, 468] on link "Work" at bounding box center [80, 465] width 42 height 28
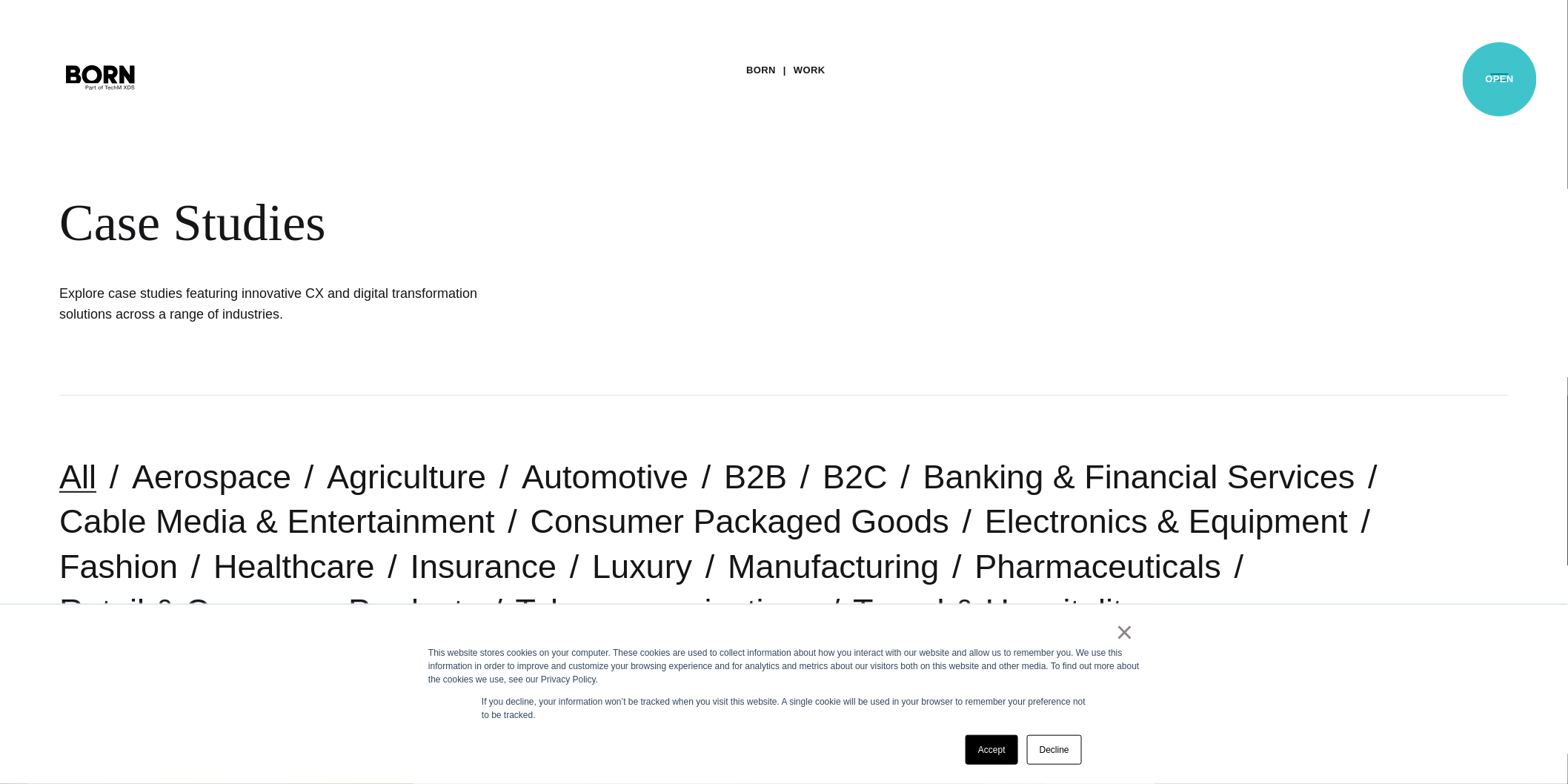
click at [1500, 79] on button "Primary Menu" at bounding box center [1500, 76] width 35 height 31
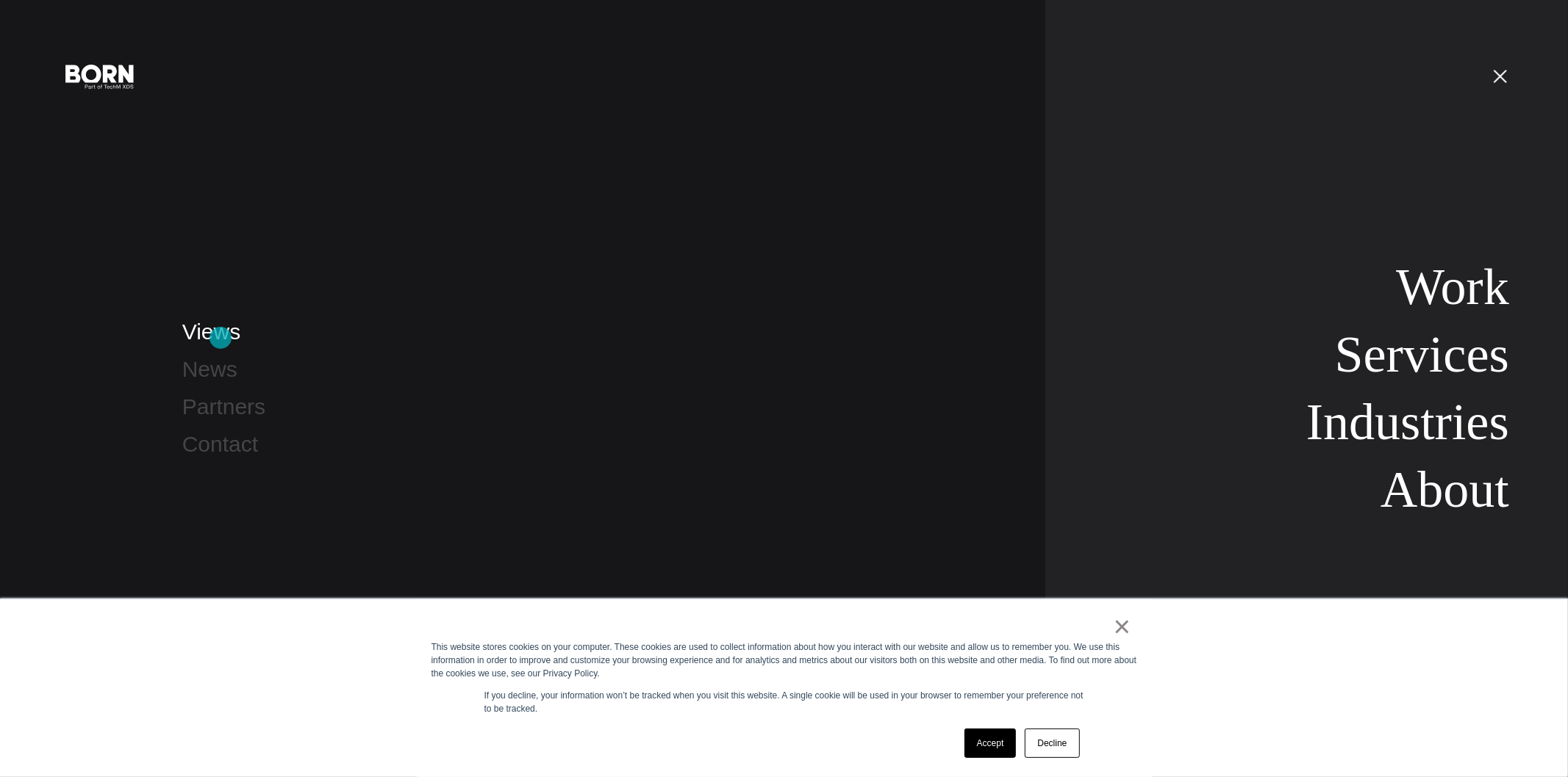
click at [221, 338] on link "Views" at bounding box center [211, 331] width 58 height 24
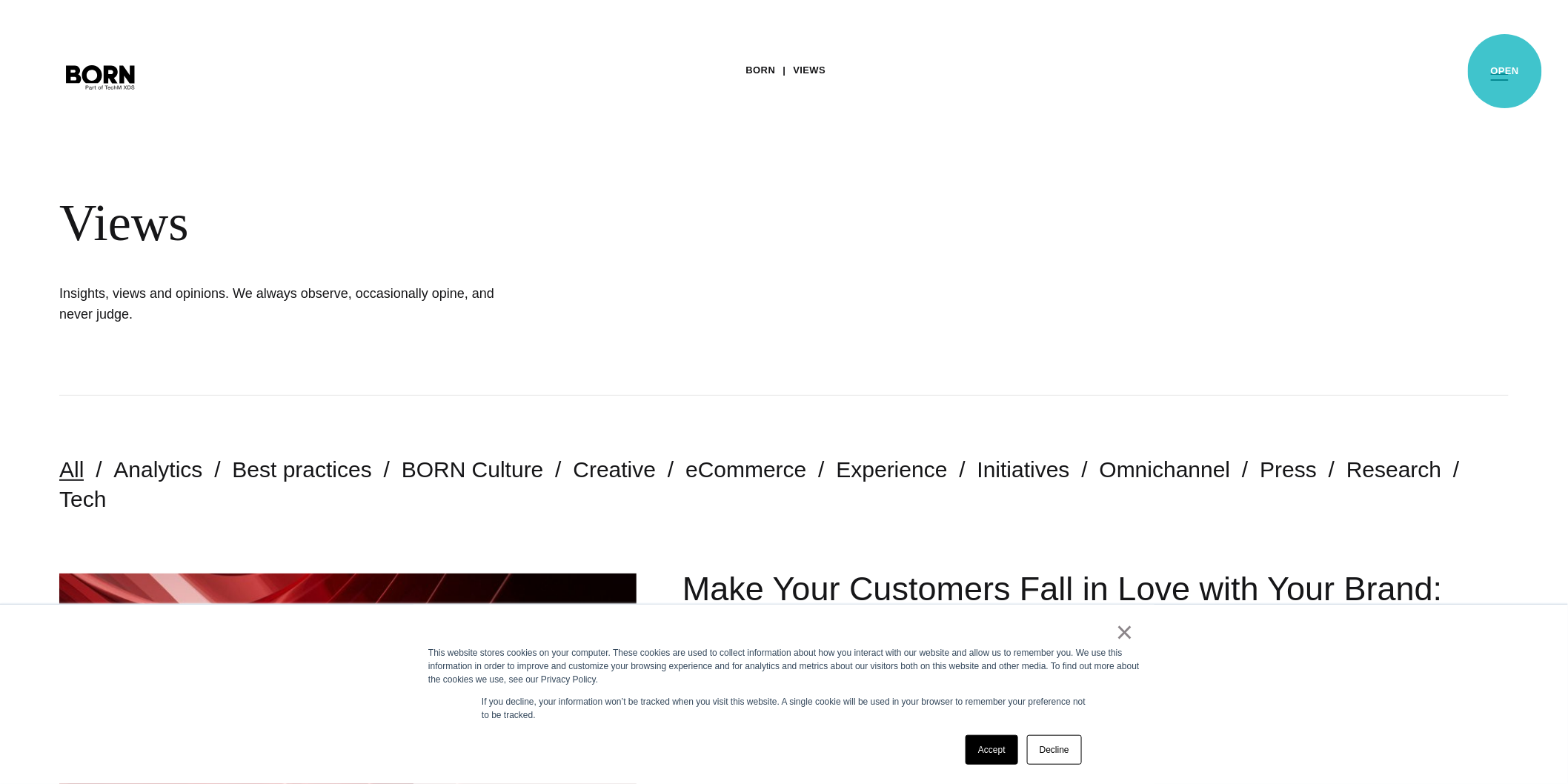
drag, startPoint x: 1507, startPoint y: 72, endPoint x: 1474, endPoint y: 85, distance: 35.5
click at [1508, 72] on button "Primary Menu" at bounding box center [1500, 76] width 35 height 31
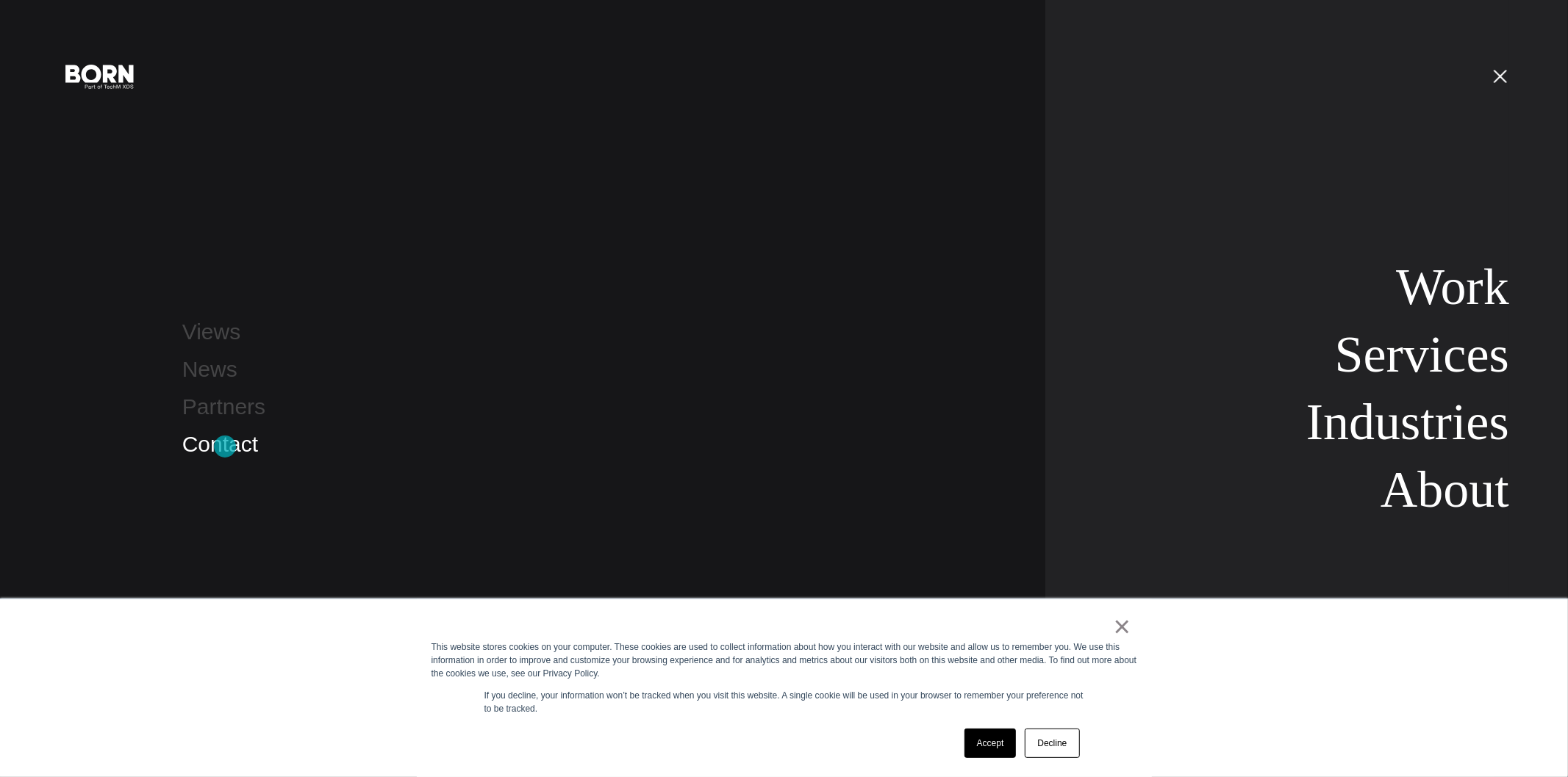
click at [225, 447] on link "Contact" at bounding box center [220, 443] width 75 height 24
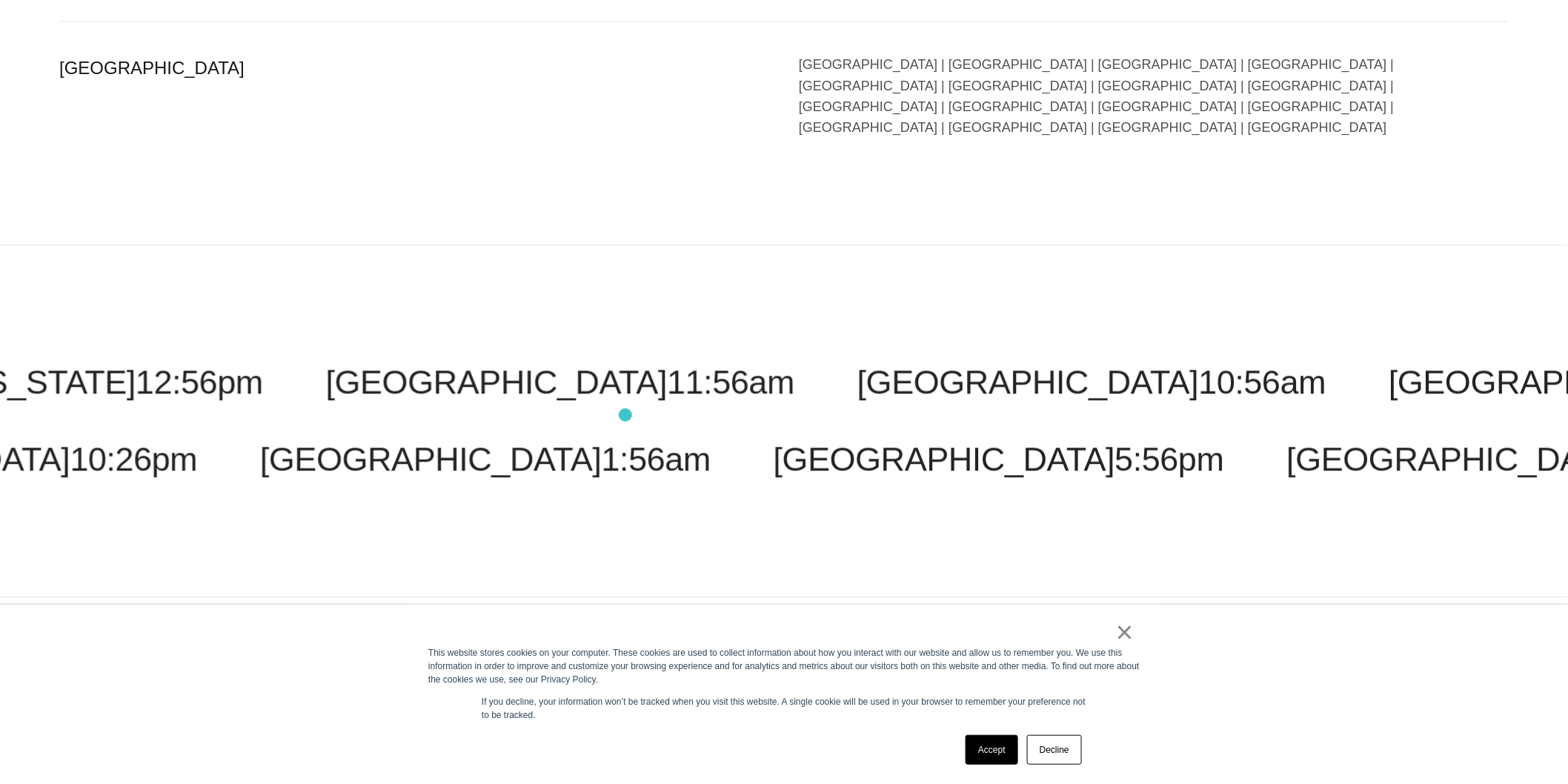
scroll to position [3768, 0]
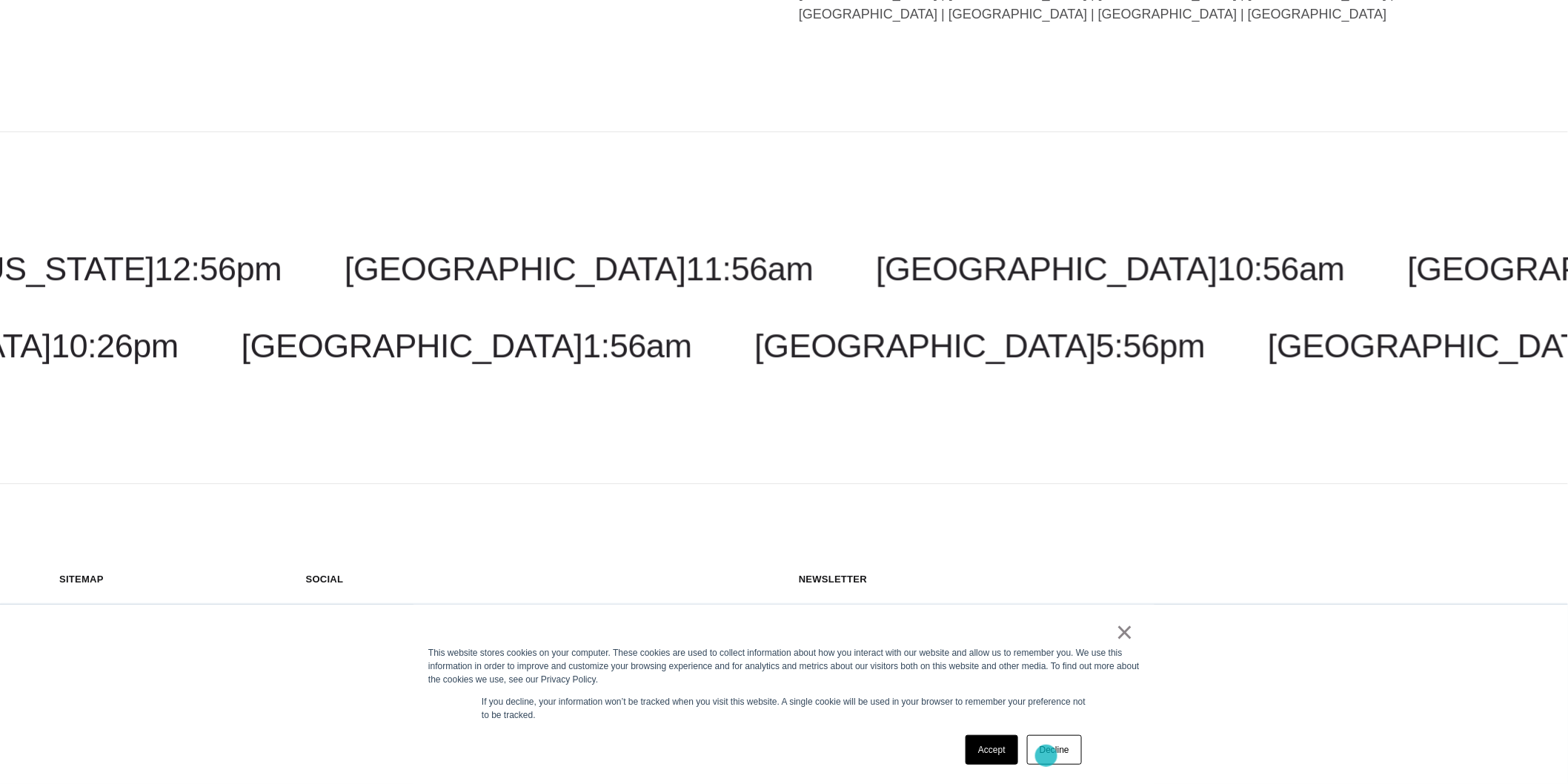
click at [1046, 756] on link "Decline" at bounding box center [1054, 750] width 55 height 29
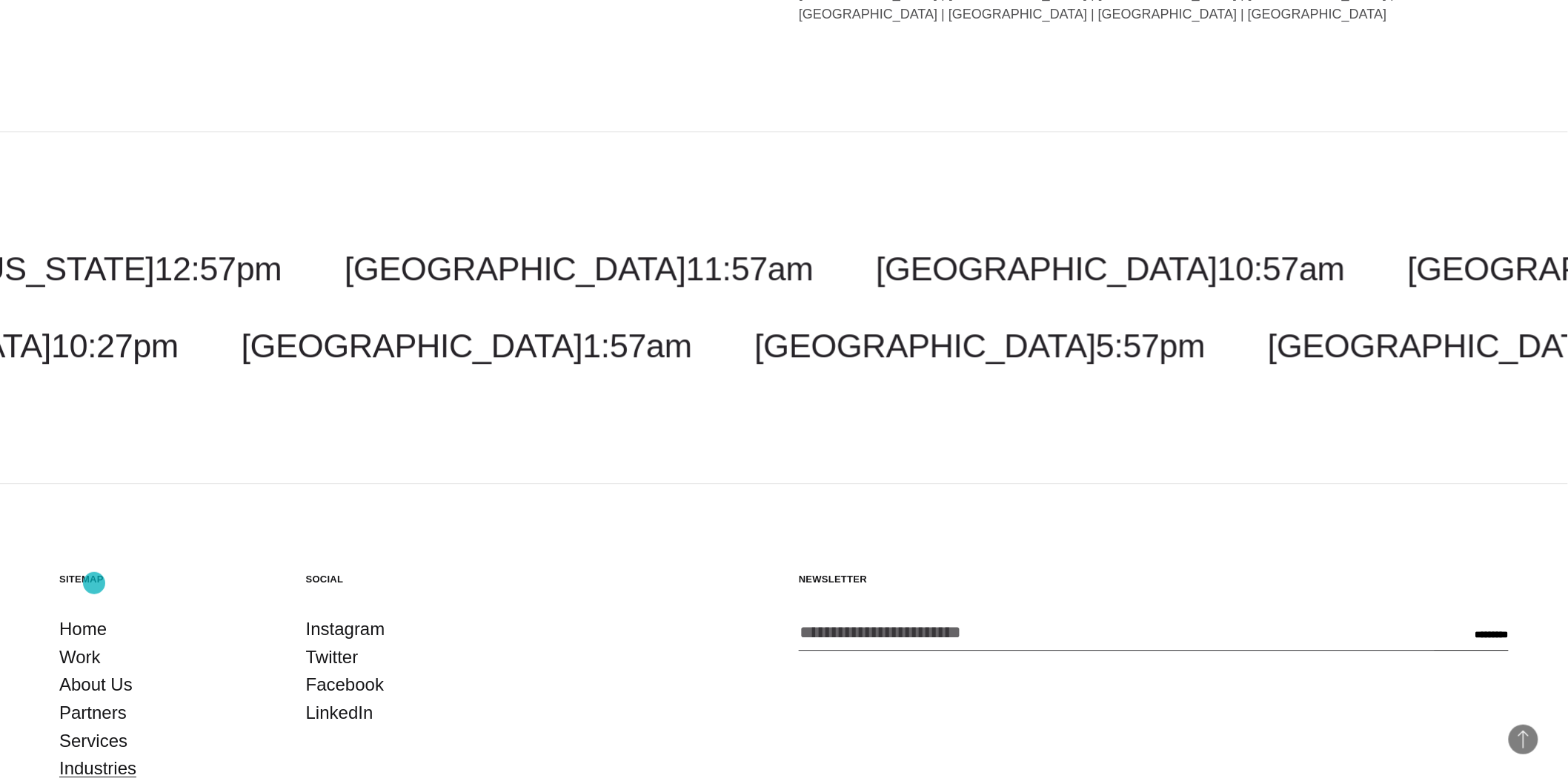
click at [94, 755] on link "Industries" at bounding box center [98, 768] width 77 height 28
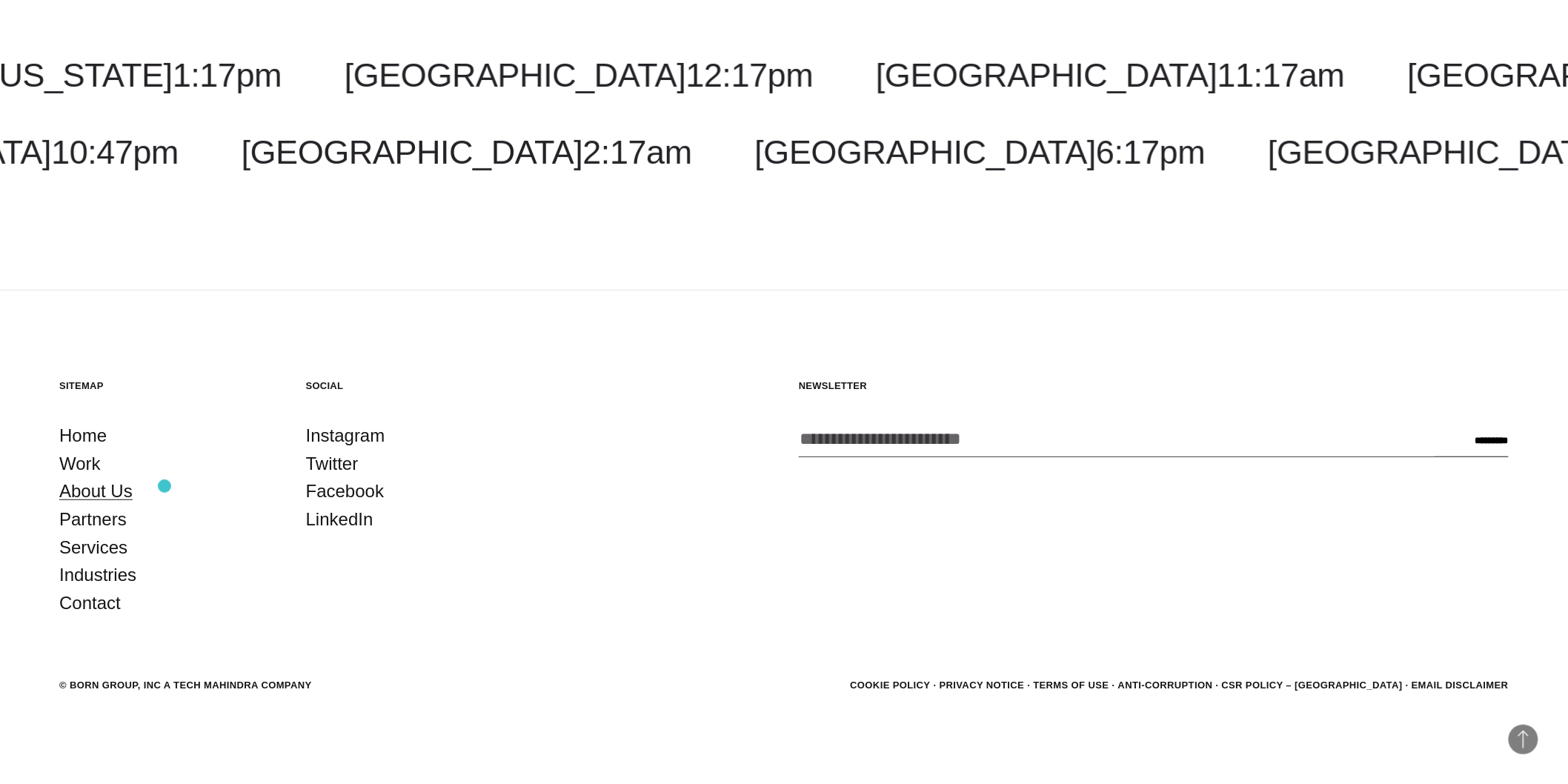
scroll to position [2516, 0]
click at [99, 498] on link "About Us" at bounding box center [96, 492] width 73 height 28
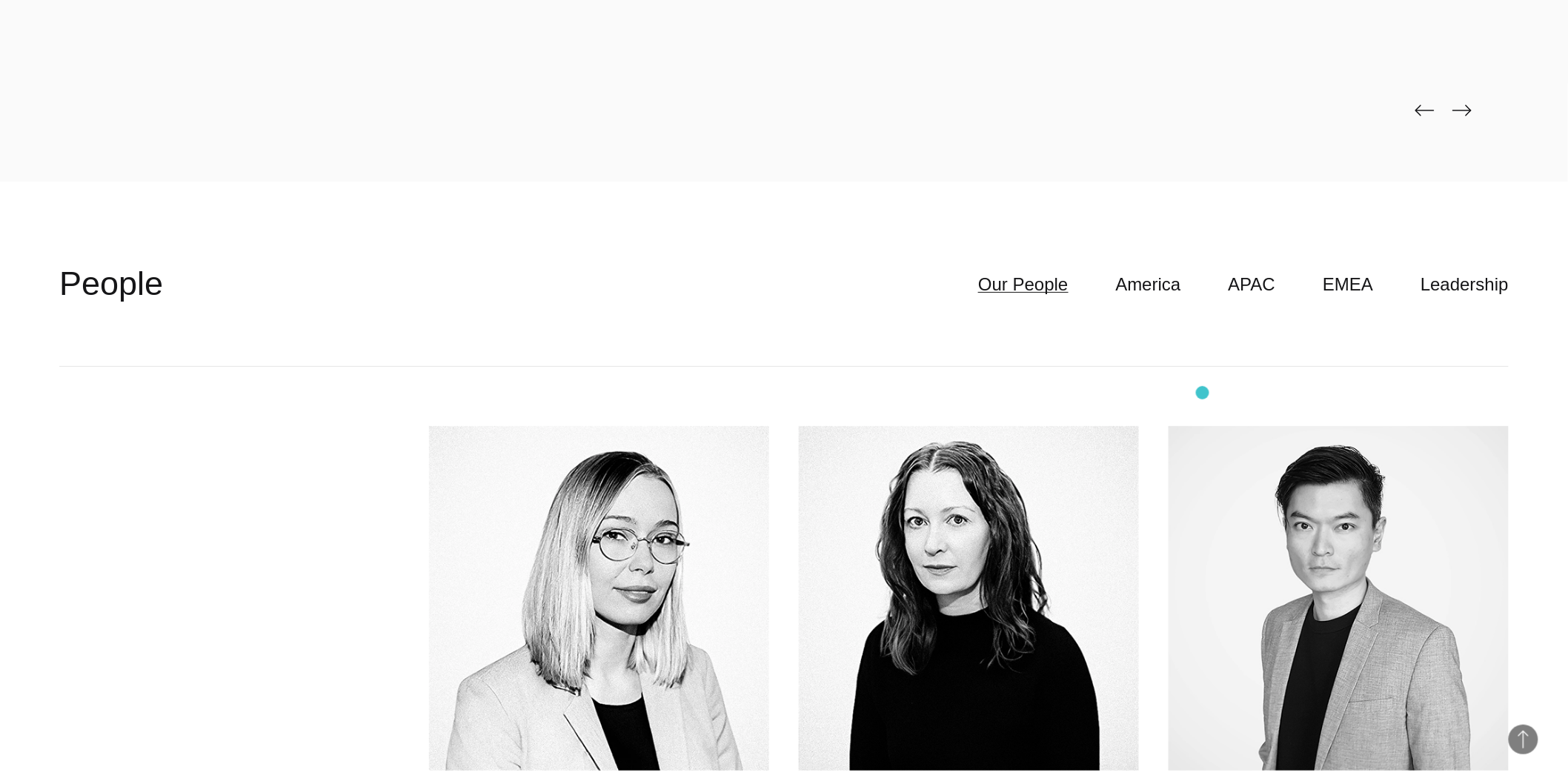
scroll to position [4612, 0]
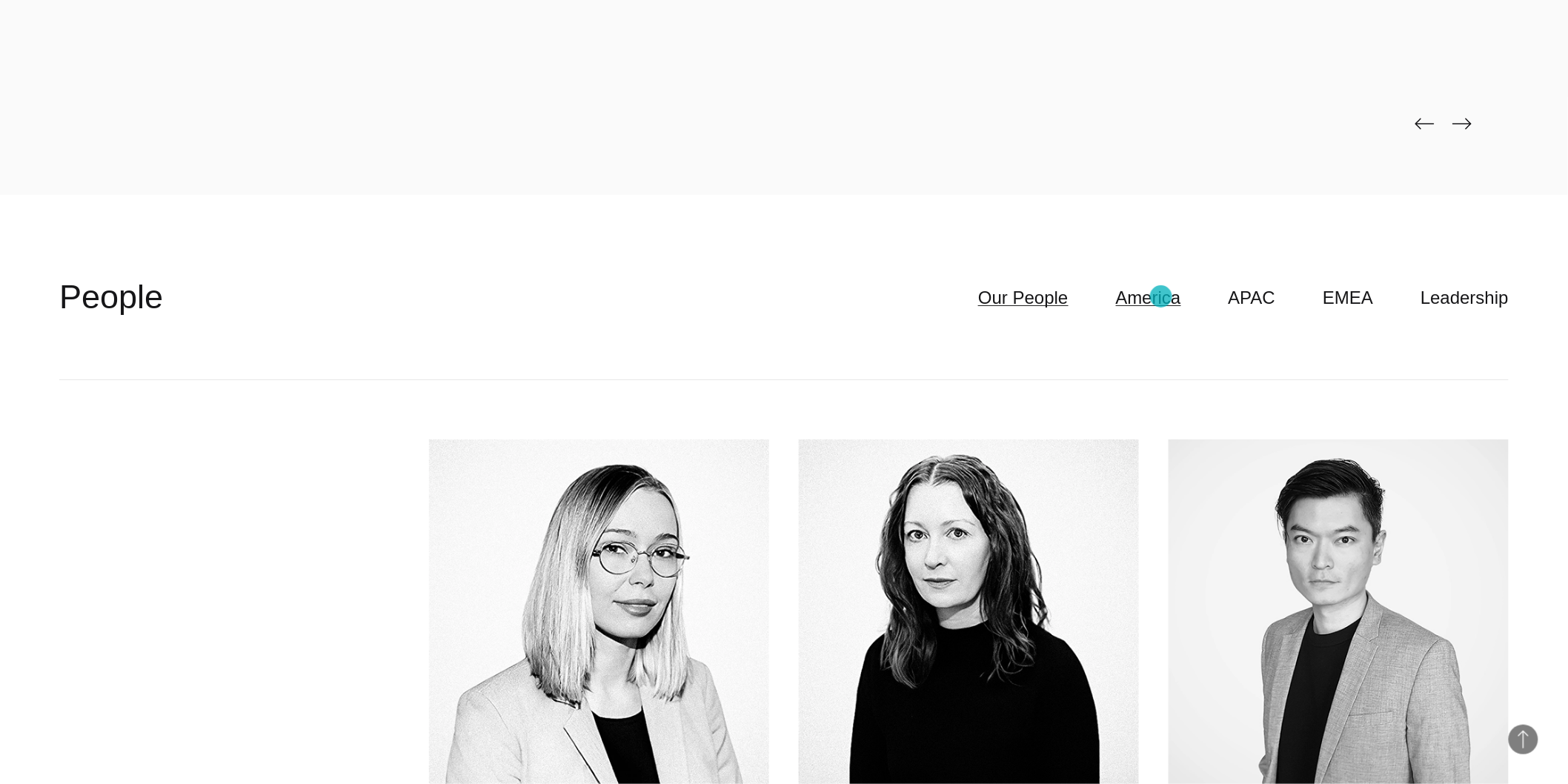
click at [1167, 299] on link "America" at bounding box center [1147, 298] width 65 height 28
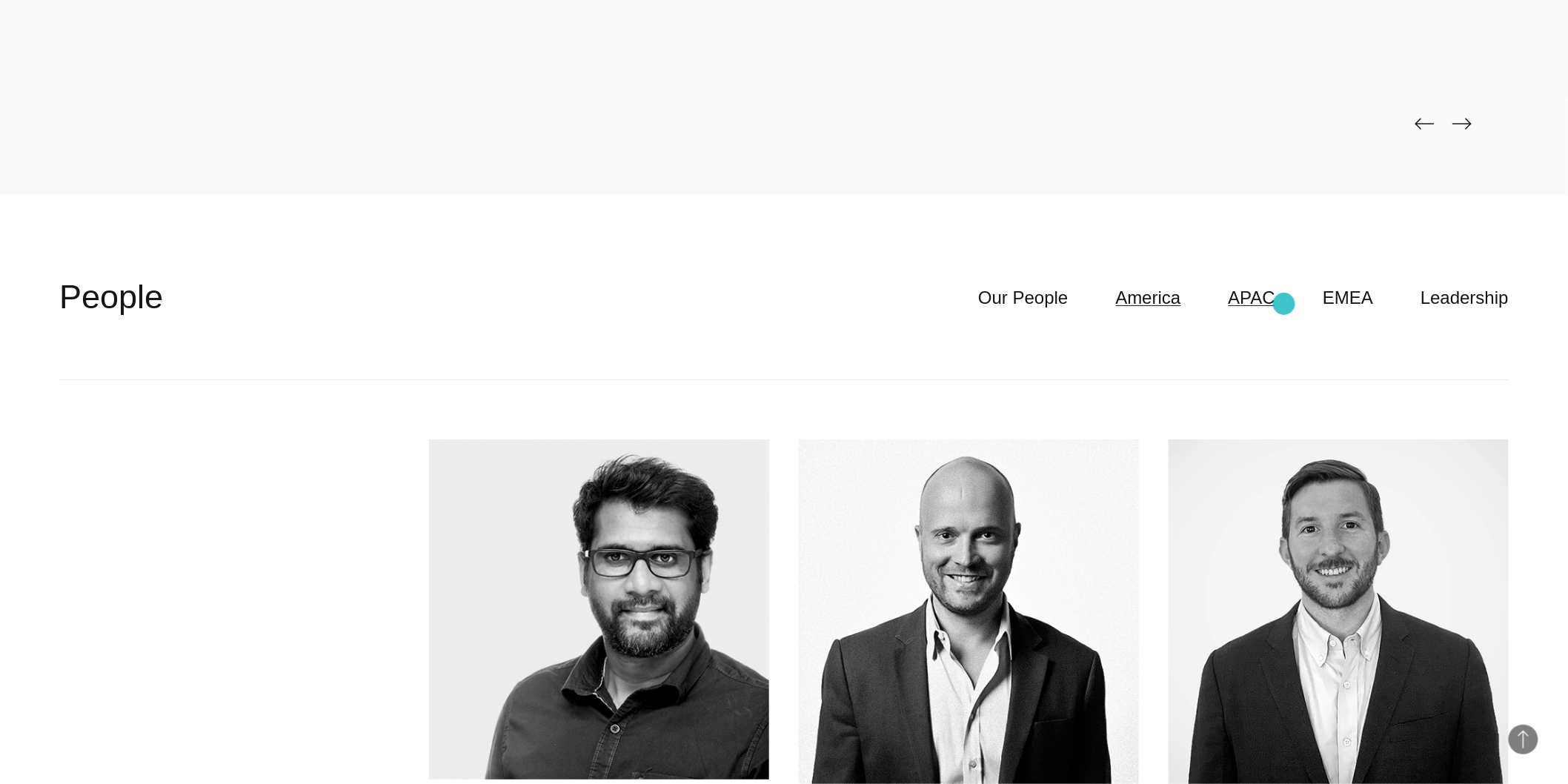
click at [1275, 301] on link "APAC" at bounding box center [1252, 298] width 48 height 28
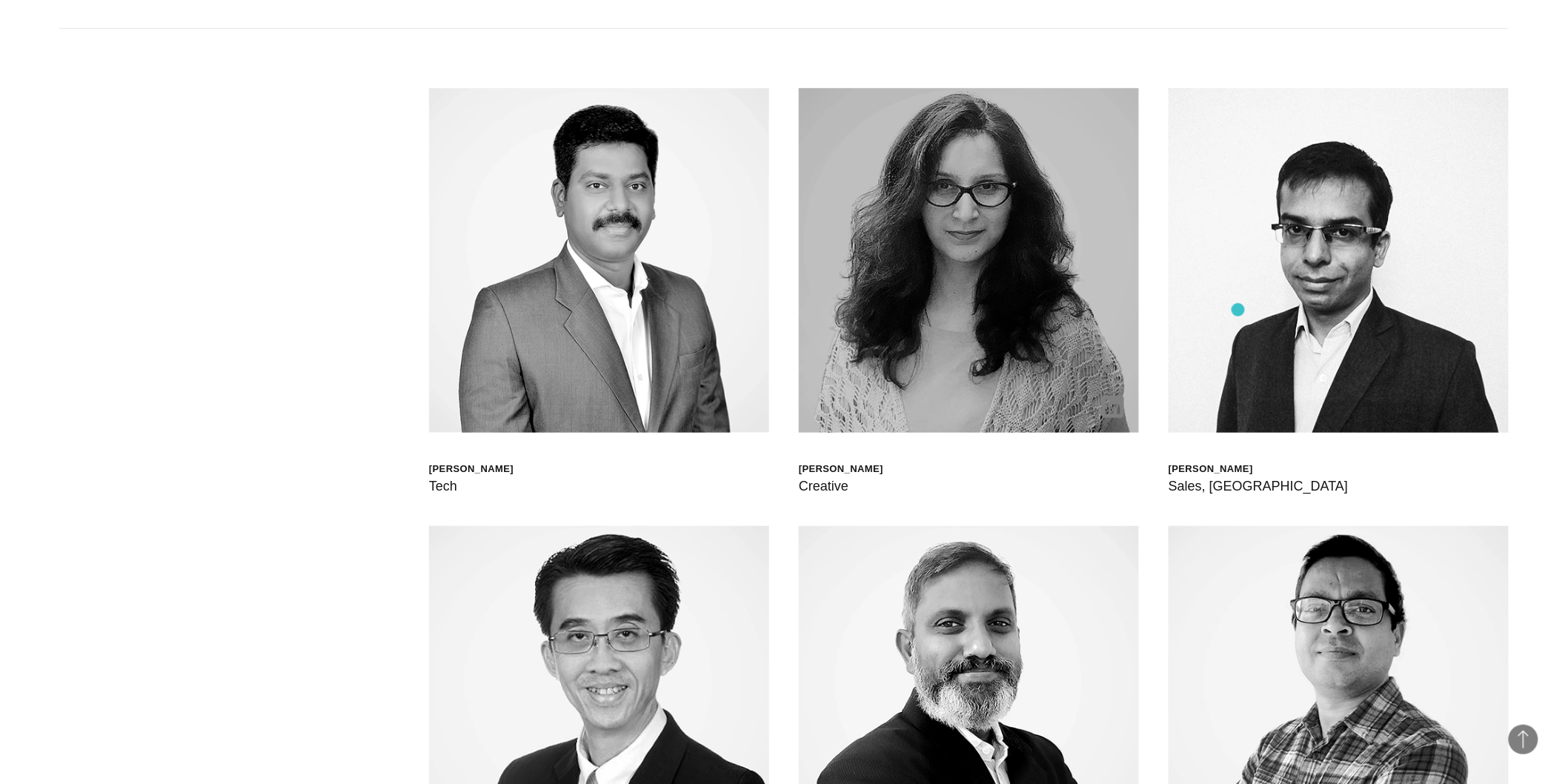
scroll to position [5024, 0]
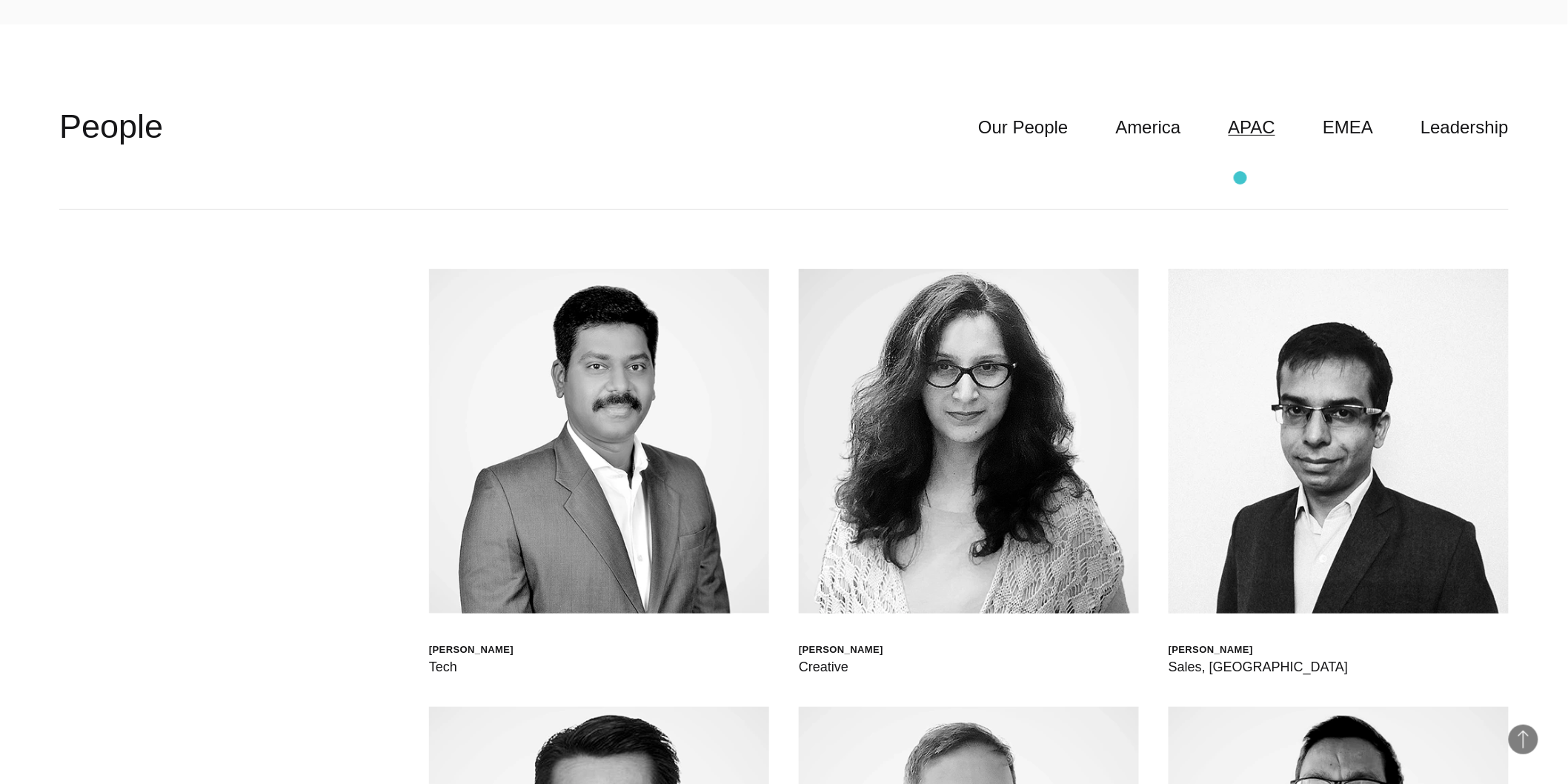
scroll to position [4777, 0]
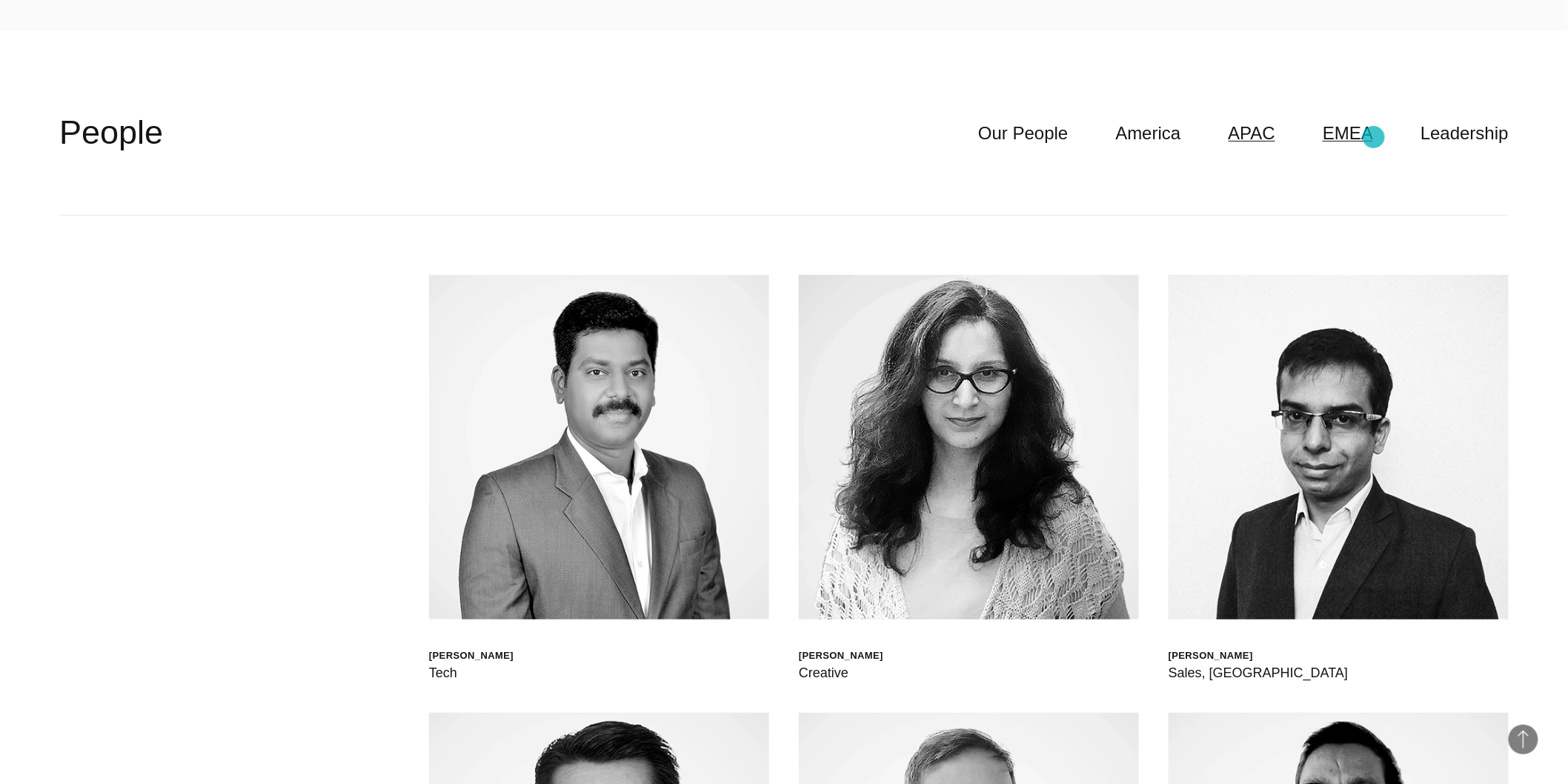
click at [1373, 137] on link "EMEA" at bounding box center [1347, 133] width 51 height 28
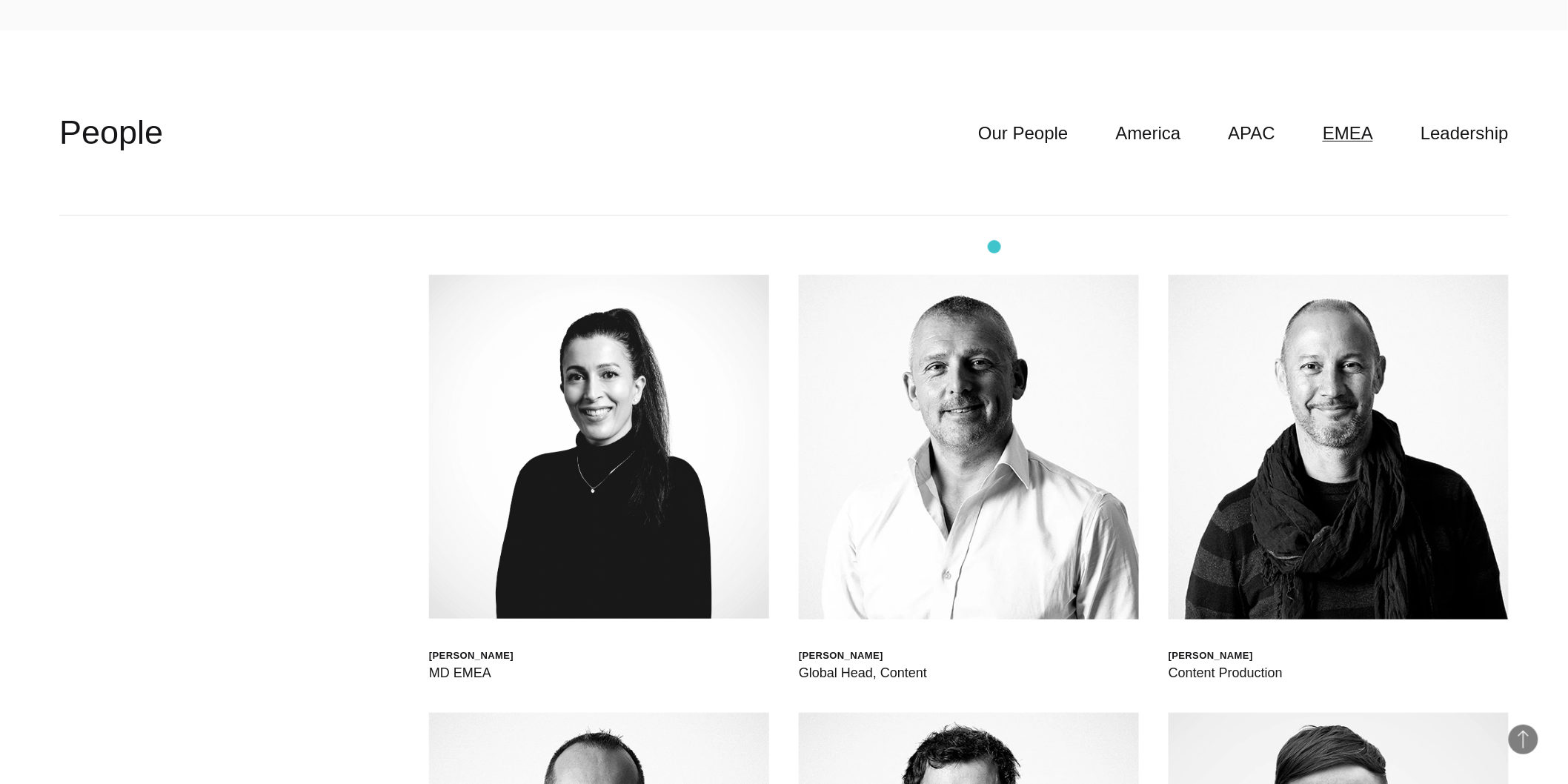
drag, startPoint x: 1001, startPoint y: 245, endPoint x: 984, endPoint y: 248, distance: 17.3
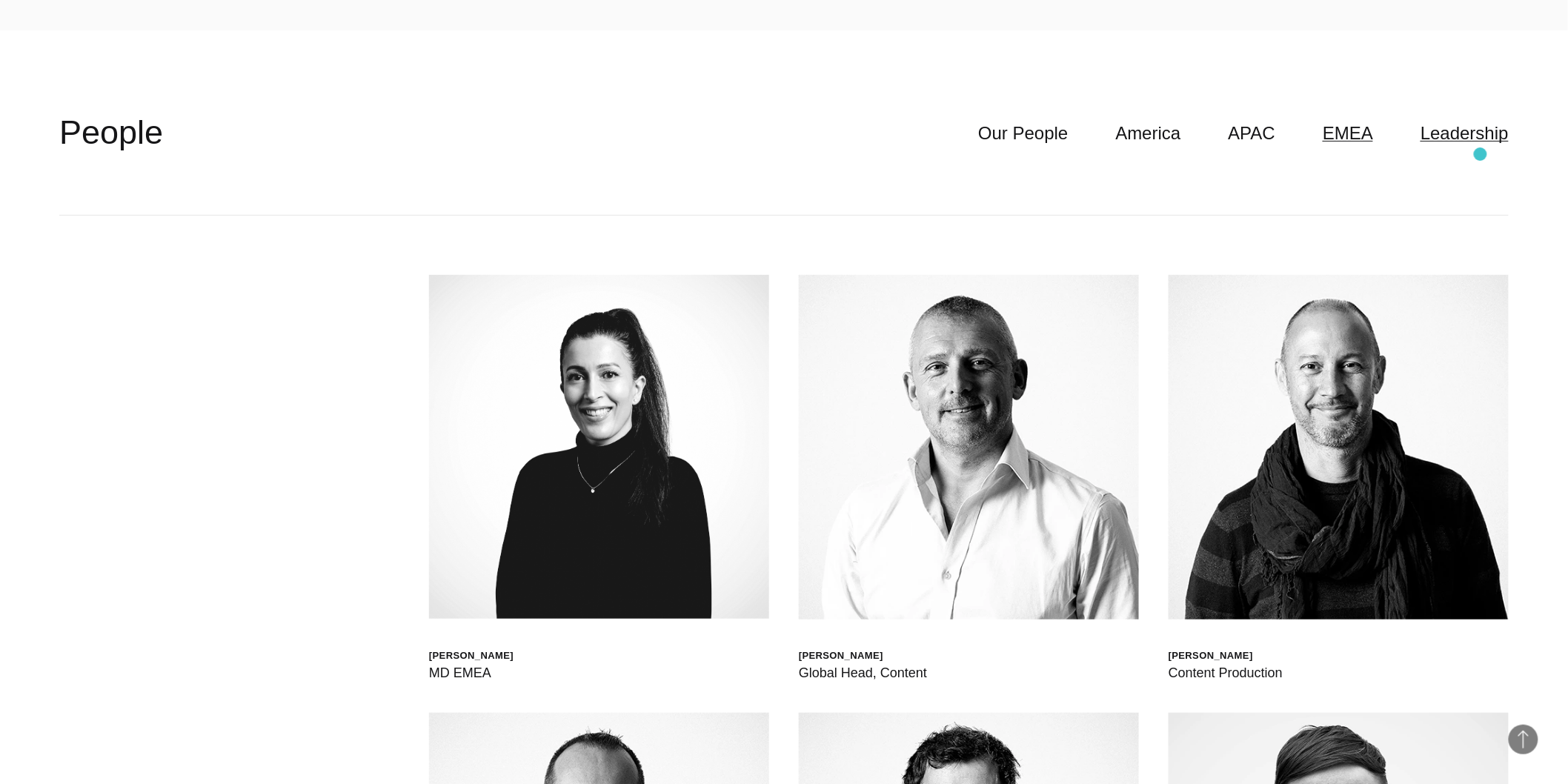
click at [1494, 140] on link "Leadership" at bounding box center [1465, 133] width 88 height 28
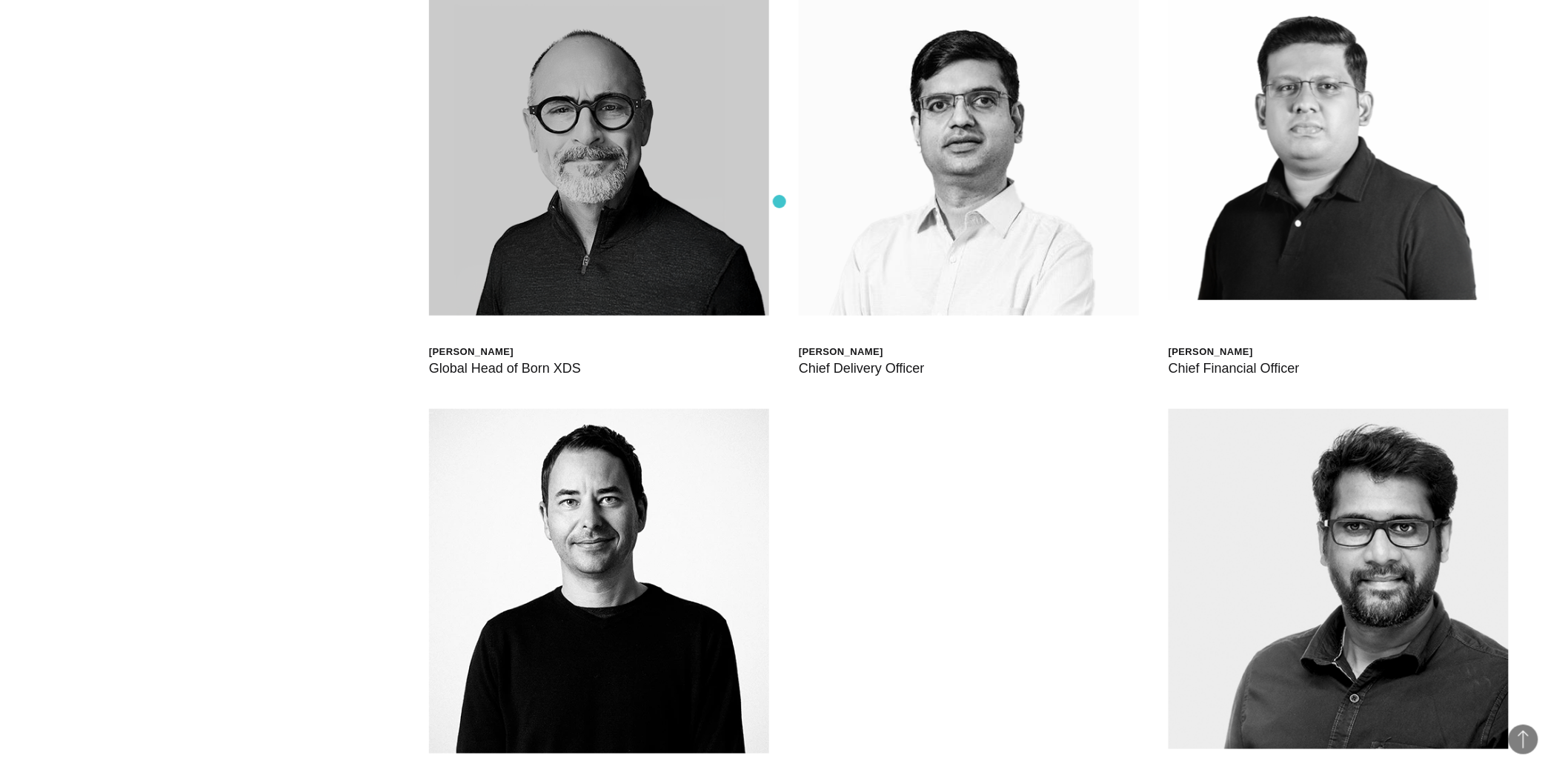
scroll to position [5189, 0]
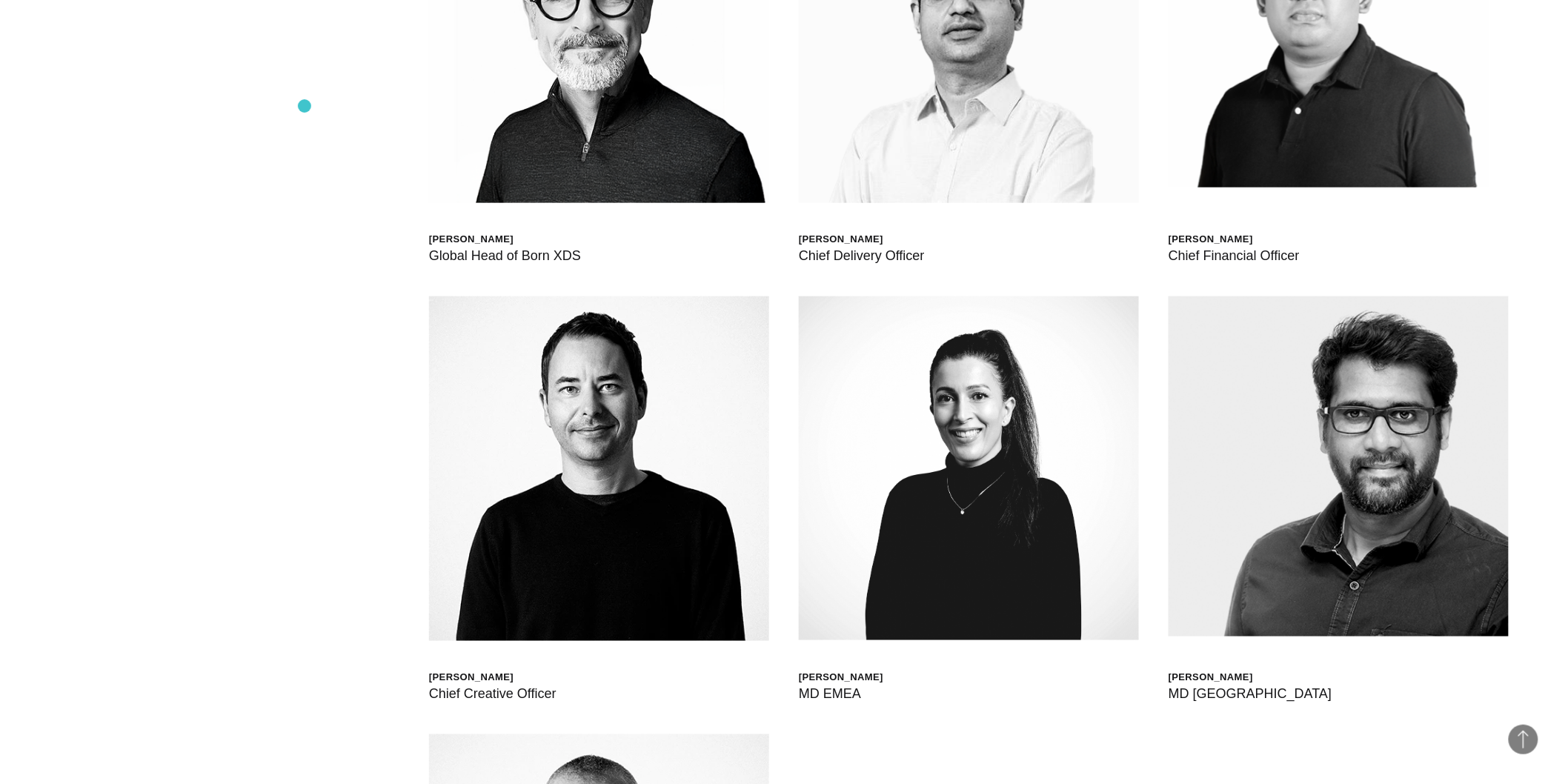
click at [300, 106] on div "Scott Sorokin Global Head of Born XDS Shashank Tamotia Chief Delivery Officer B…" at bounding box center [784, 518] width 1449 height 1429
click at [305, 101] on div "Scott Sorokin Global Head of Born XDS Shashank Tamotia Chief Delivery Officer B…" at bounding box center [784, 518] width 1449 height 1429
click at [304, 101] on div "Scott Sorokin Global Head of Born XDS Shashank Tamotia Chief Delivery Officer B…" at bounding box center [784, 518] width 1449 height 1429
click at [302, 86] on div "Scott Sorokin Global Head of Born XDS Shashank Tamotia Chief Delivery Officer B…" at bounding box center [784, 518] width 1449 height 1429
click at [305, 85] on div "Scott Sorokin Global Head of Born XDS Shashank Tamotia Chief Delivery Officer B…" at bounding box center [784, 518] width 1449 height 1429
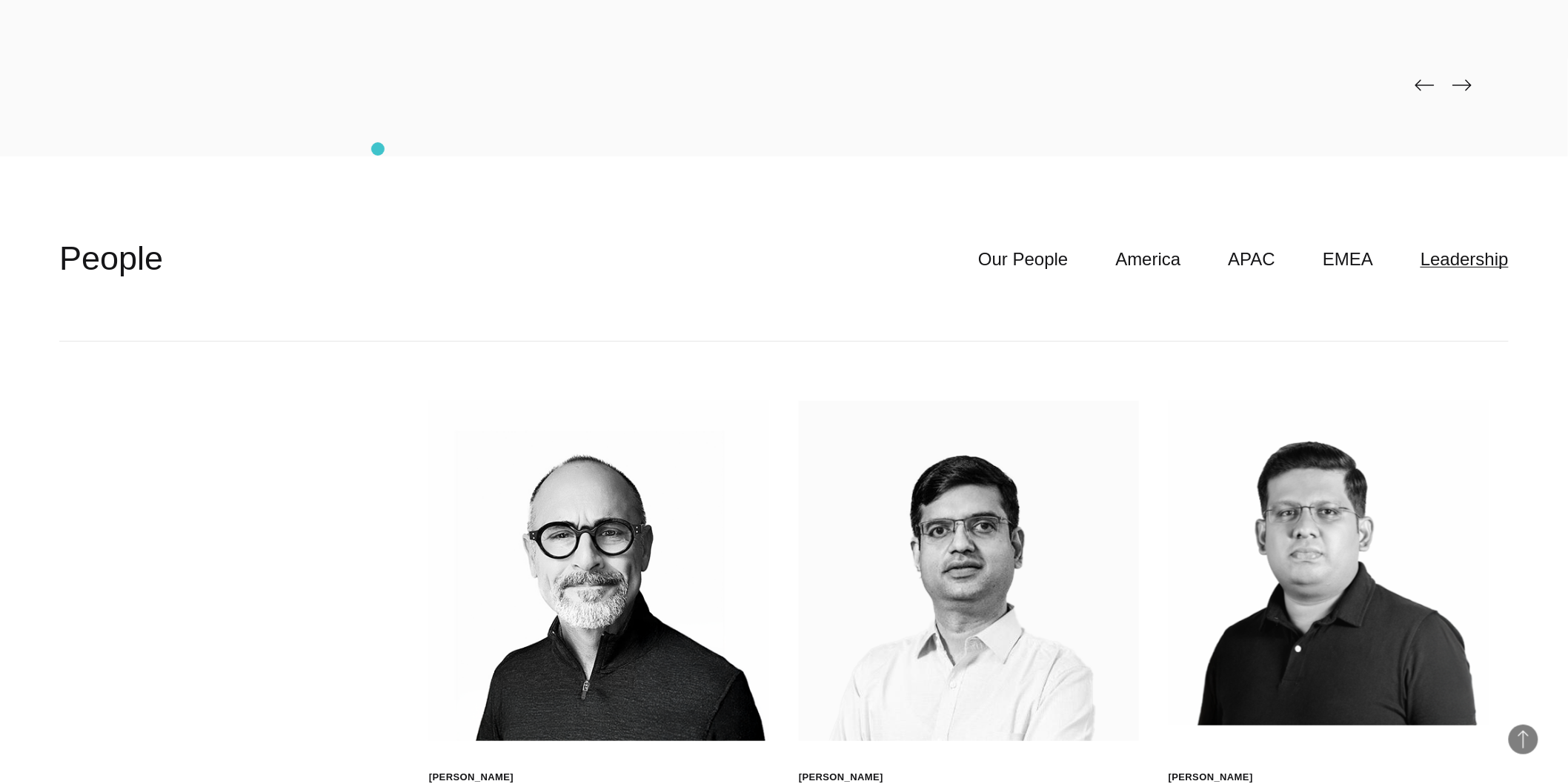
scroll to position [4612, 0]
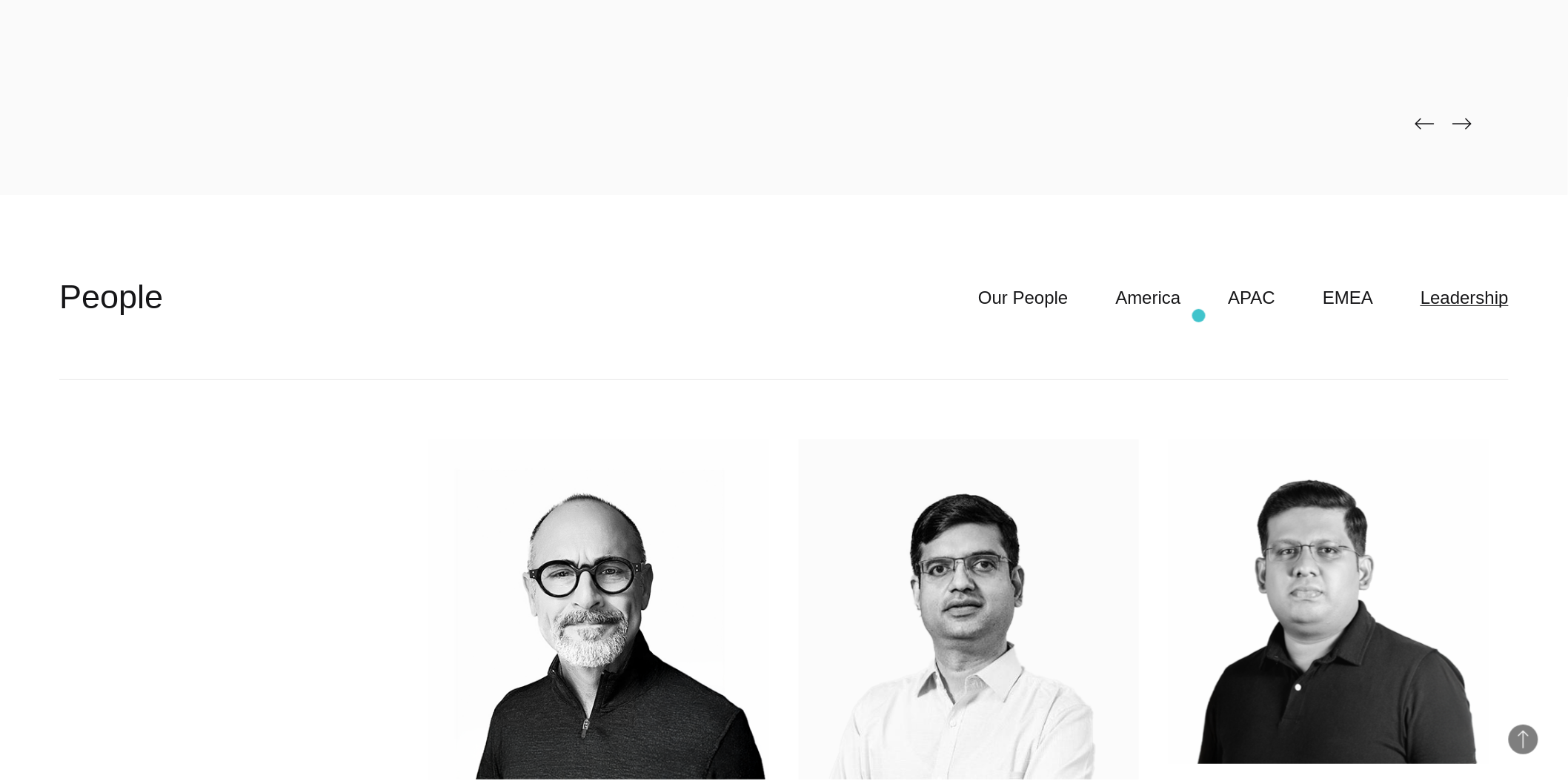
click at [1194, 320] on header "**********" at bounding box center [784, 298] width 1449 height 164
drag, startPoint x: 1125, startPoint y: 302, endPoint x: 1180, endPoint y: 303, distance: 55.0
click at [1124, 302] on ul "Our People America APAC EMEA Leadership" at bounding box center [1220, 298] width 578 height 28
click at [1040, 297] on link "Our People" at bounding box center [1023, 298] width 90 height 28
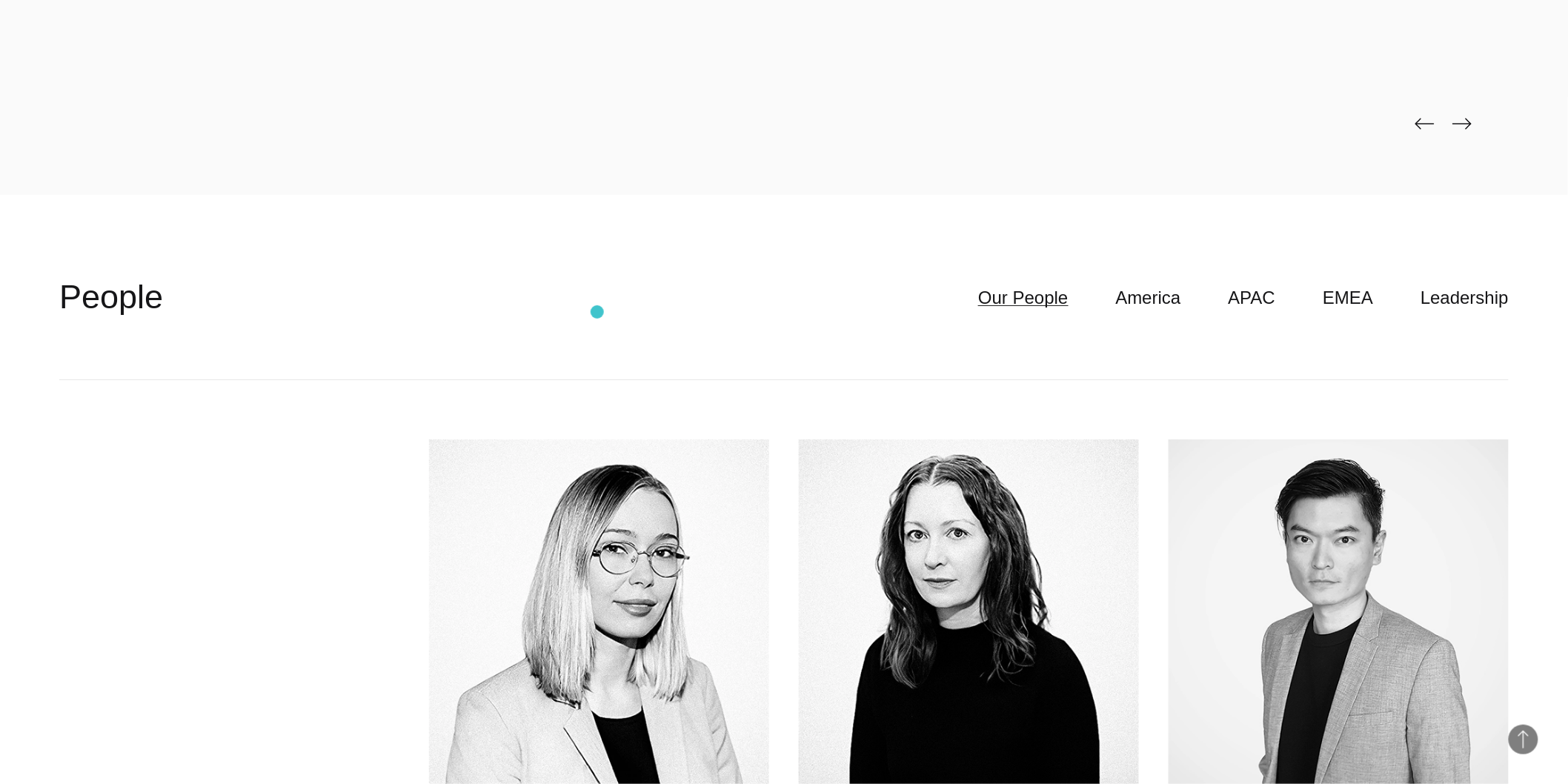
drag, startPoint x: 597, startPoint y: 312, endPoint x: 568, endPoint y: 306, distance: 29.6
click at [590, 312] on header "**********" at bounding box center [784, 298] width 1449 height 164
drag, startPoint x: 568, startPoint y: 305, endPoint x: 589, endPoint y: 306, distance: 21.0
click at [583, 305] on header "**********" at bounding box center [784, 298] width 1449 height 164
drag, startPoint x: 589, startPoint y: 306, endPoint x: 126, endPoint y: 25, distance: 541.6
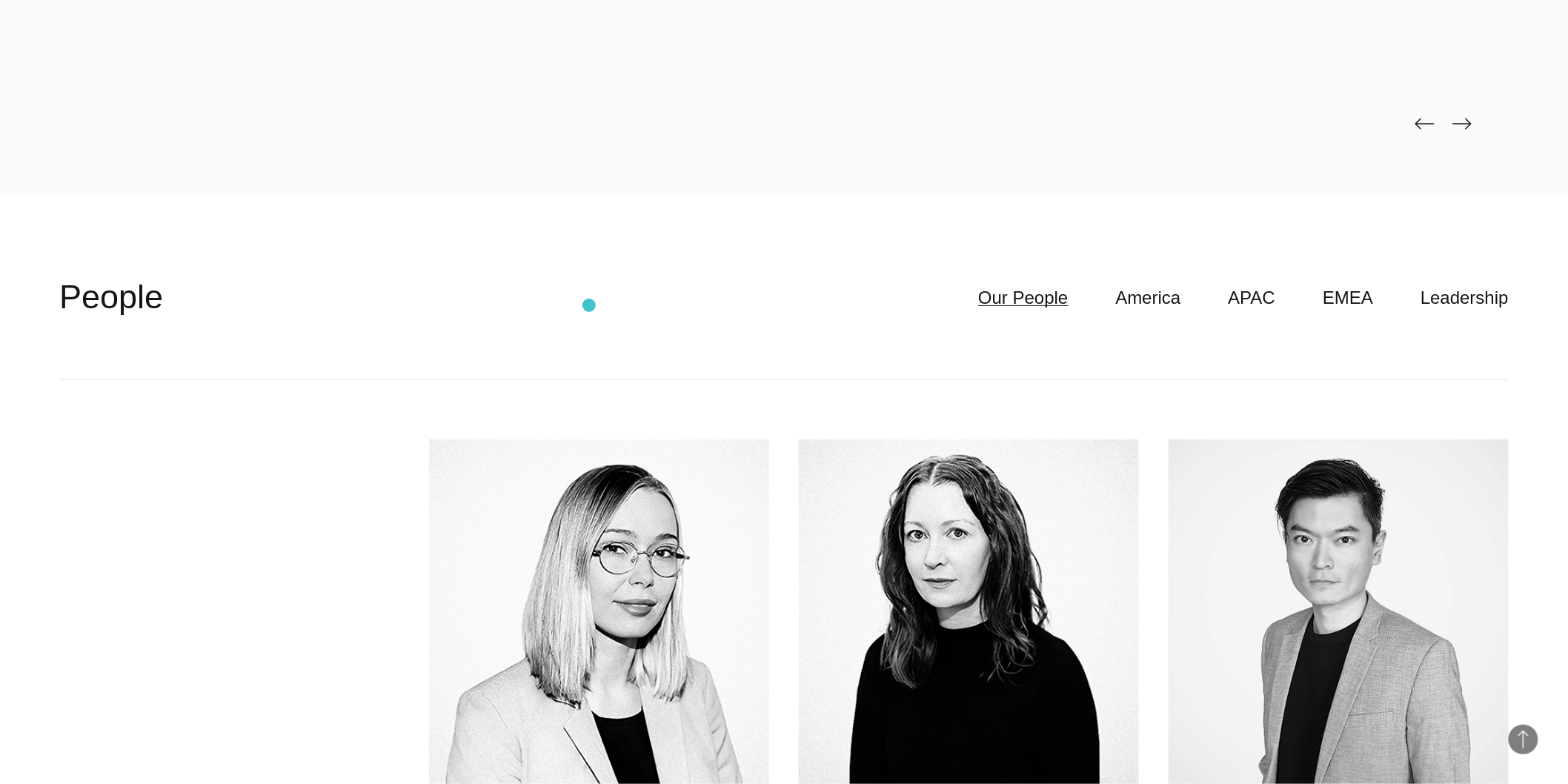
click at [583, 302] on header "**********" at bounding box center [784, 298] width 1449 height 164
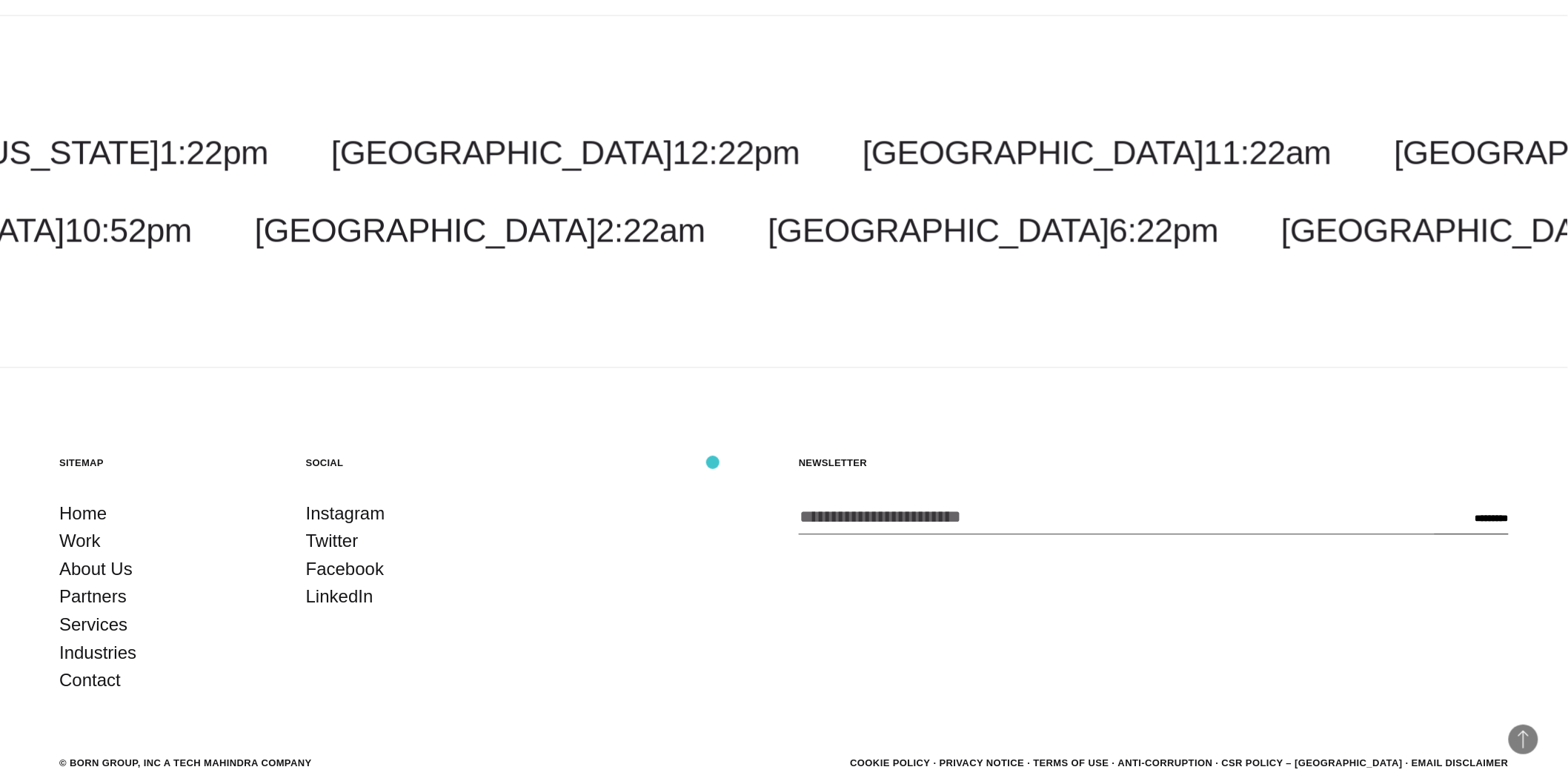
scroll to position [6051, 0]
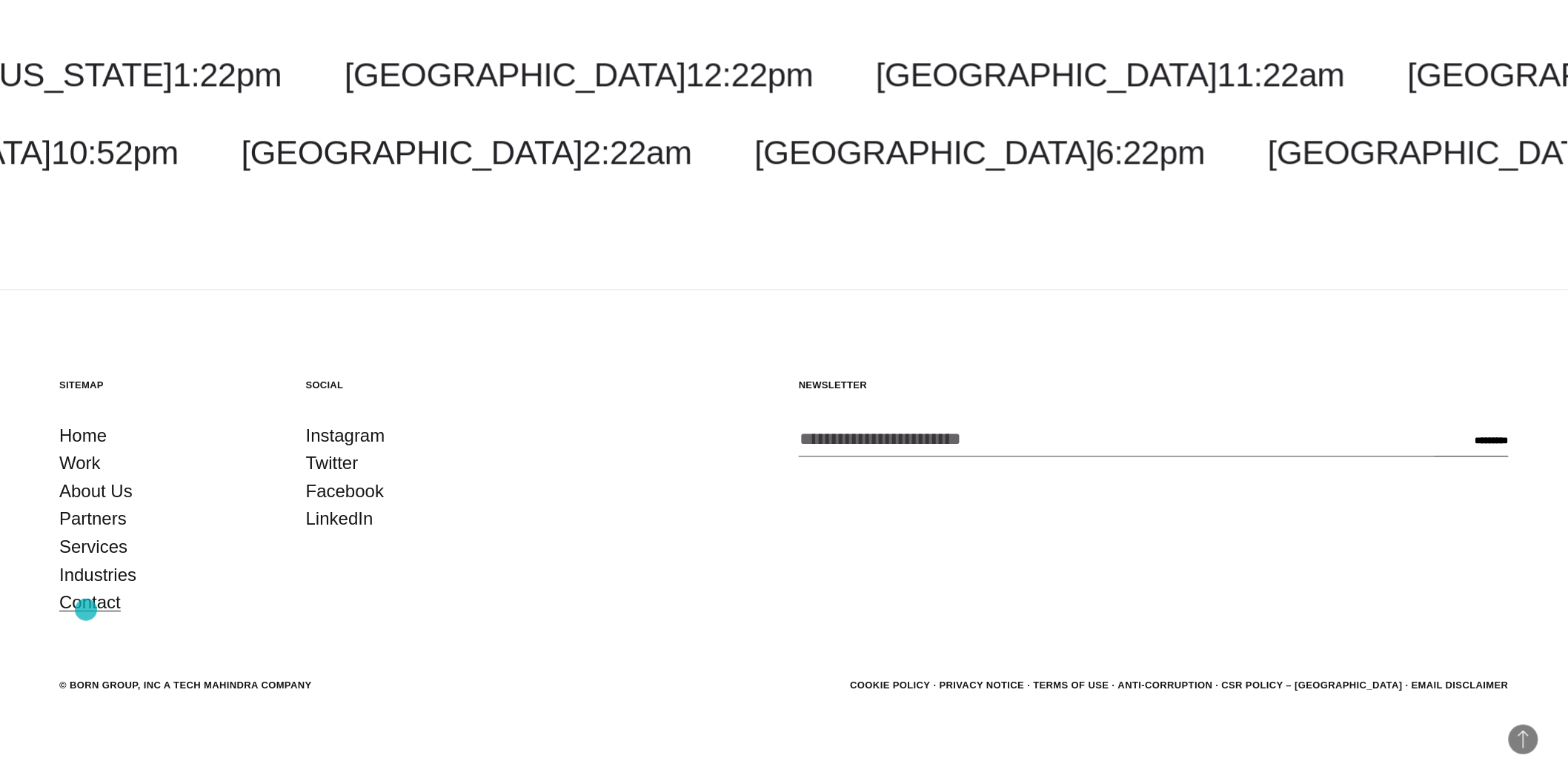
click at [86, 610] on link "Contact" at bounding box center [90, 602] width 61 height 28
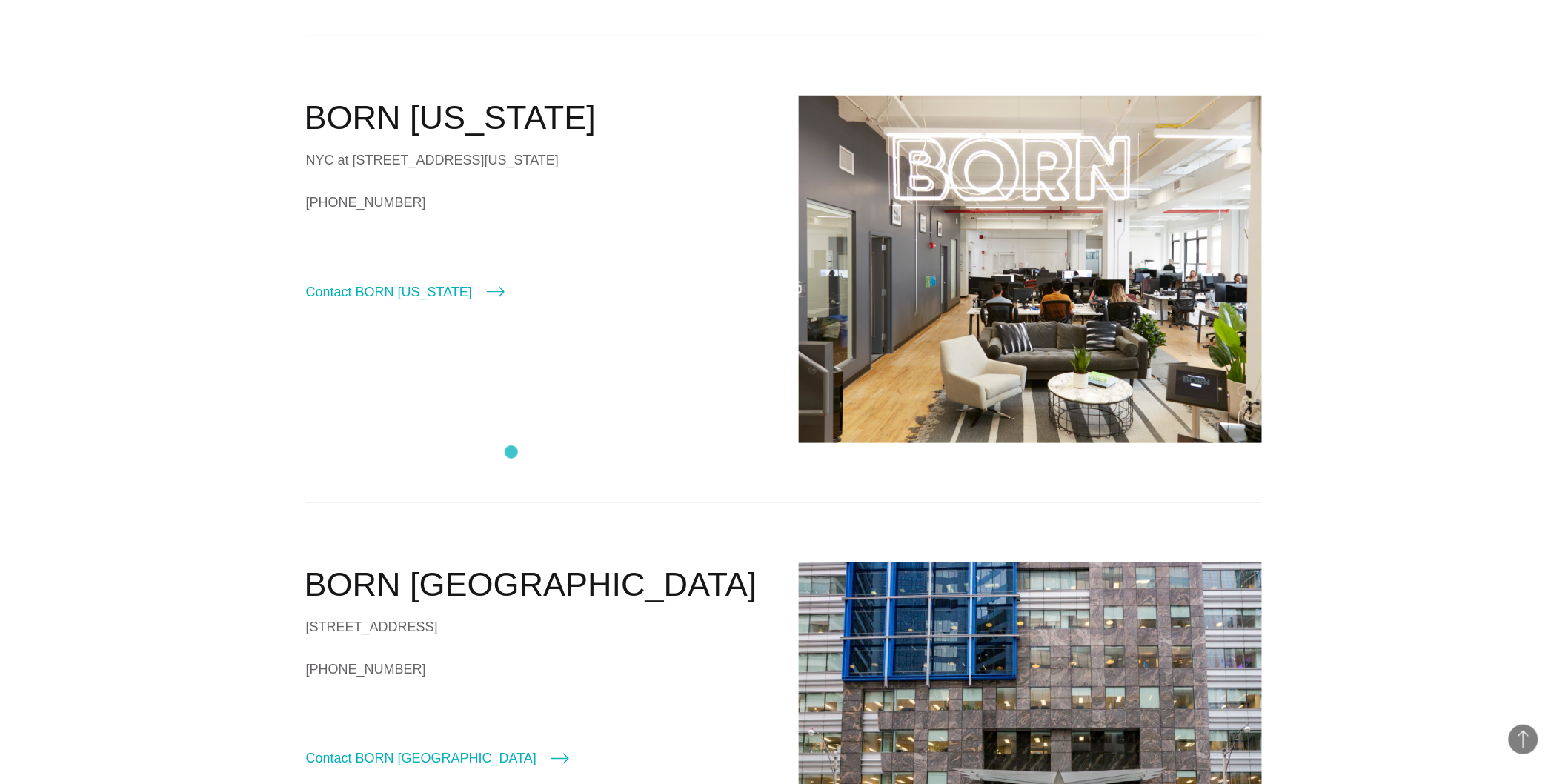
scroll to position [494, 0]
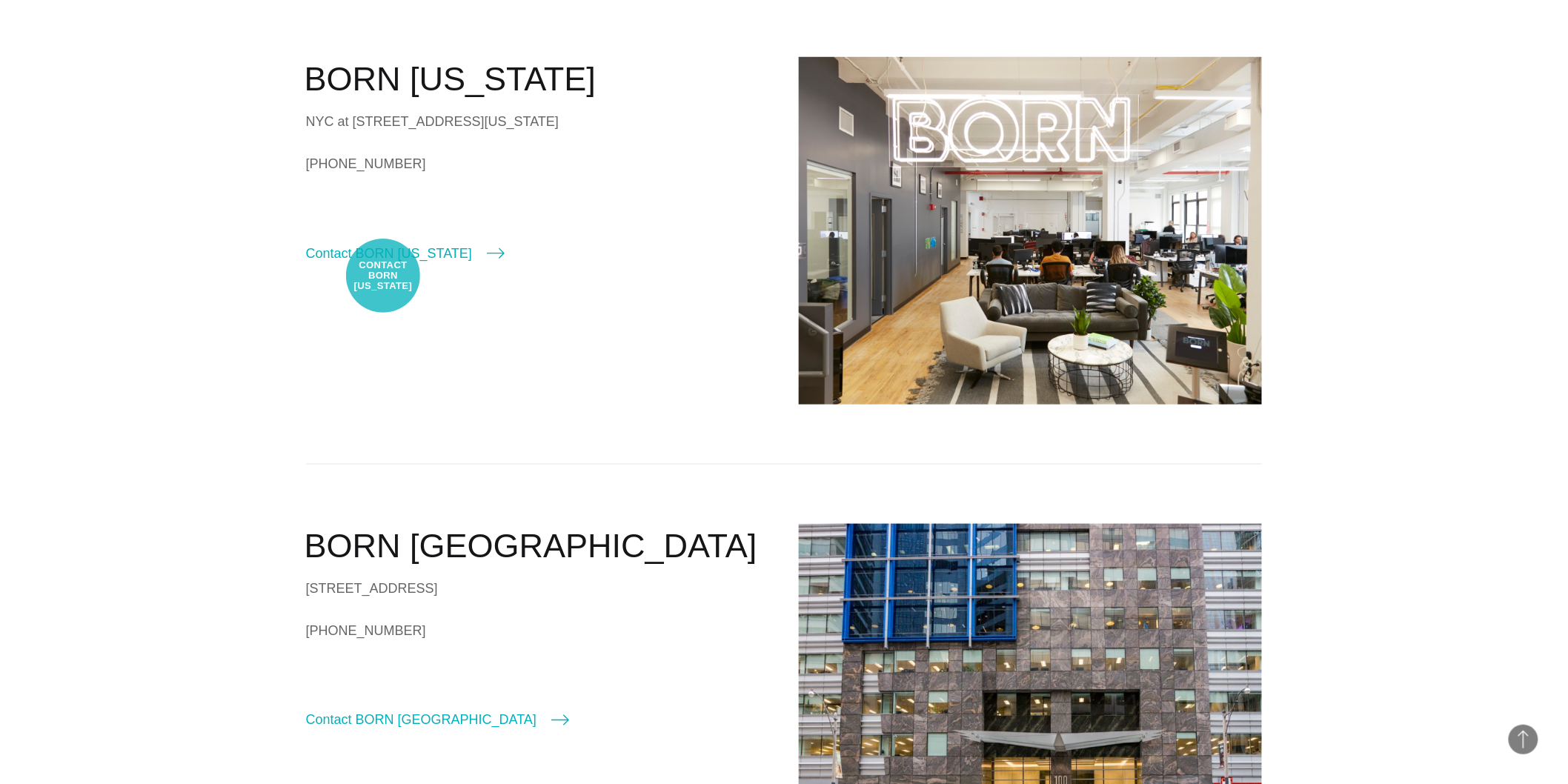
click at [383, 264] on link "Contact BORN [US_STATE]" at bounding box center [405, 253] width 198 height 21
select select "********"
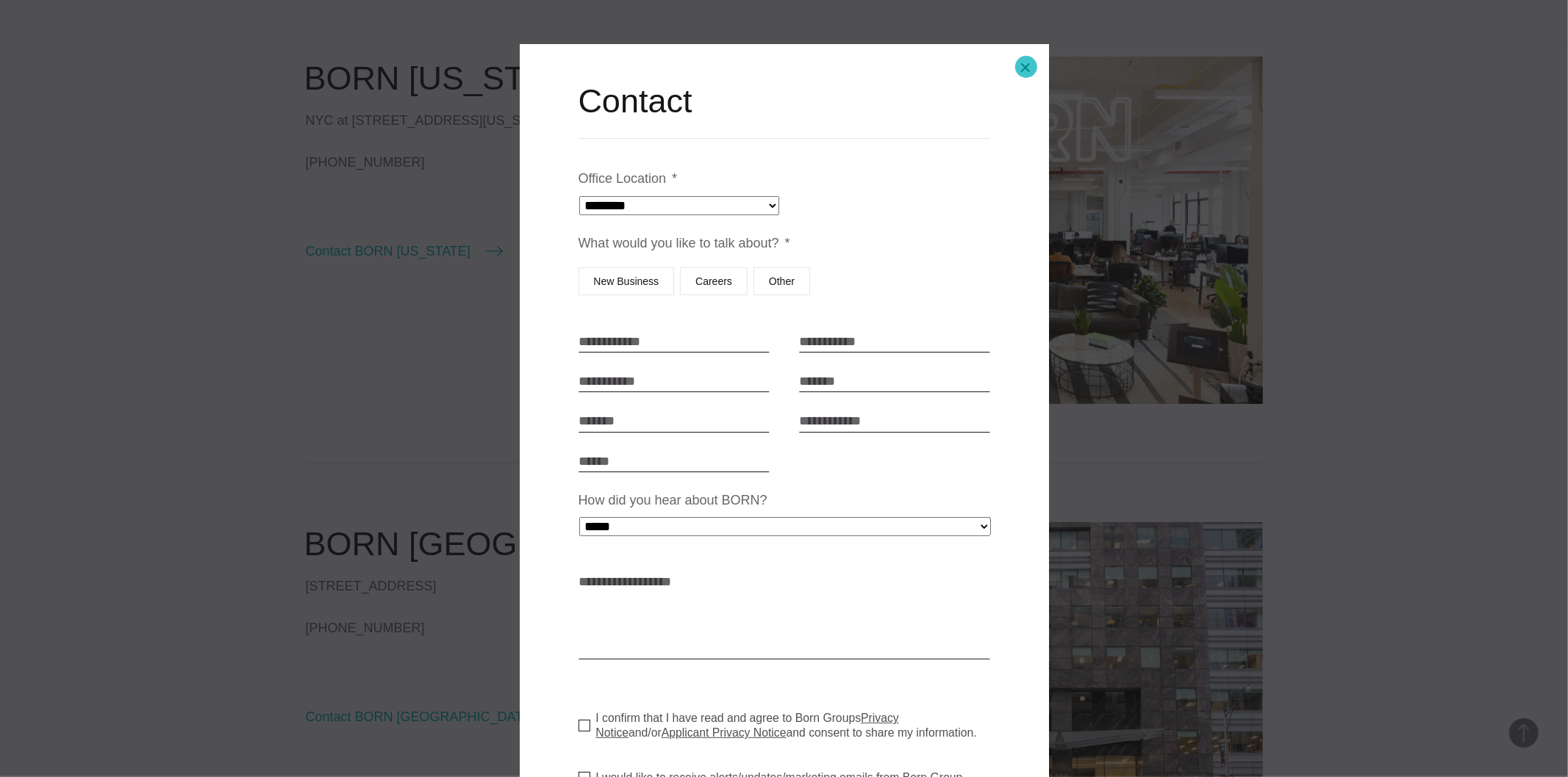
click at [1026, 67] on button "Close modal" at bounding box center [1025, 68] width 35 height 35
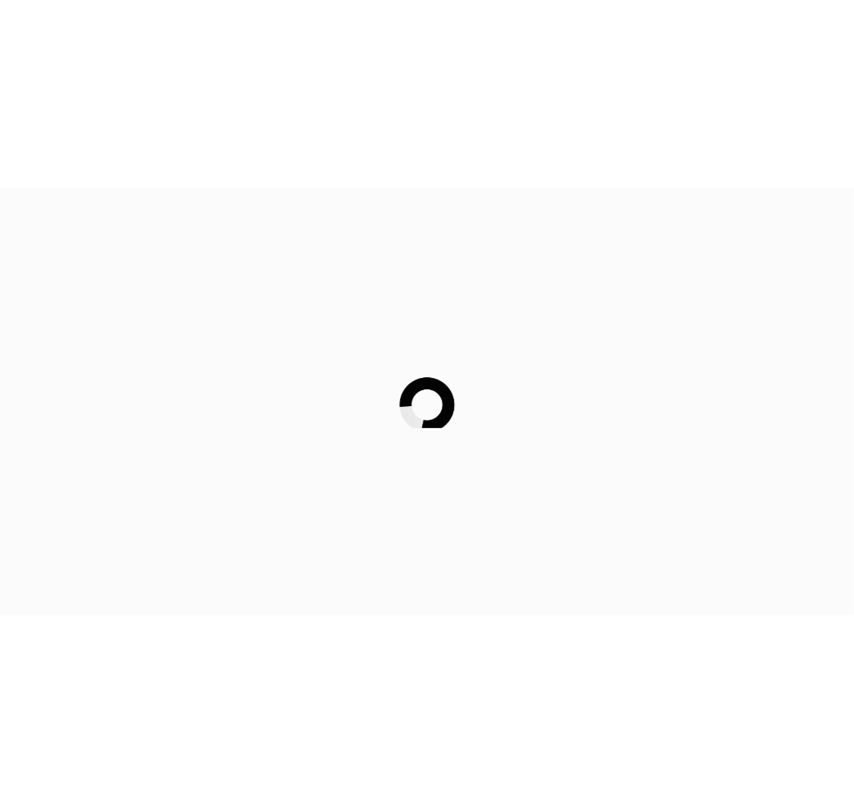
scroll to position [506, 0]
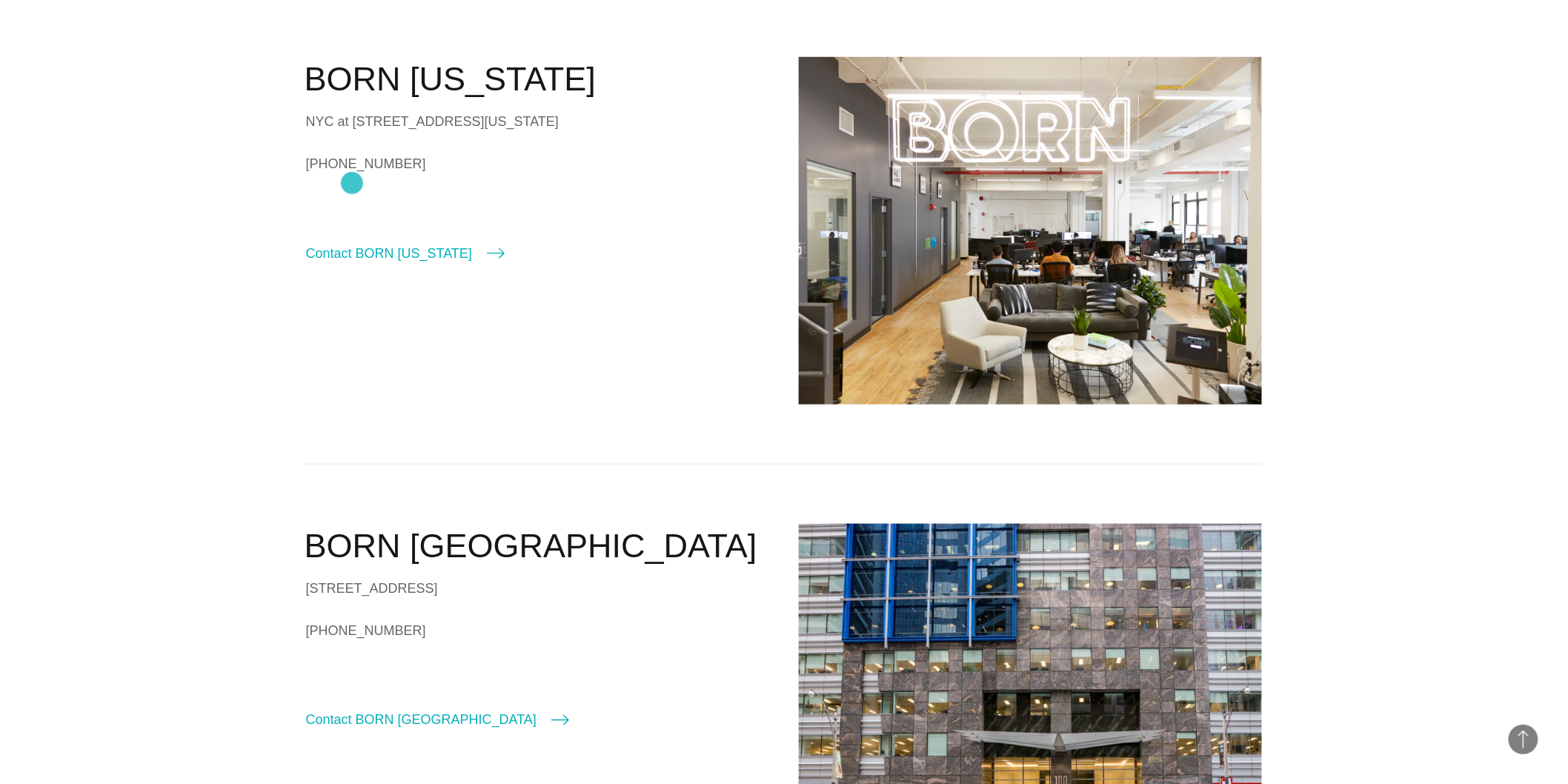
click at [352, 175] on link "[PHONE_NUMBER]" at bounding box center [538, 163] width 463 height 22
